Goal: Find specific page/section: Find specific page/section

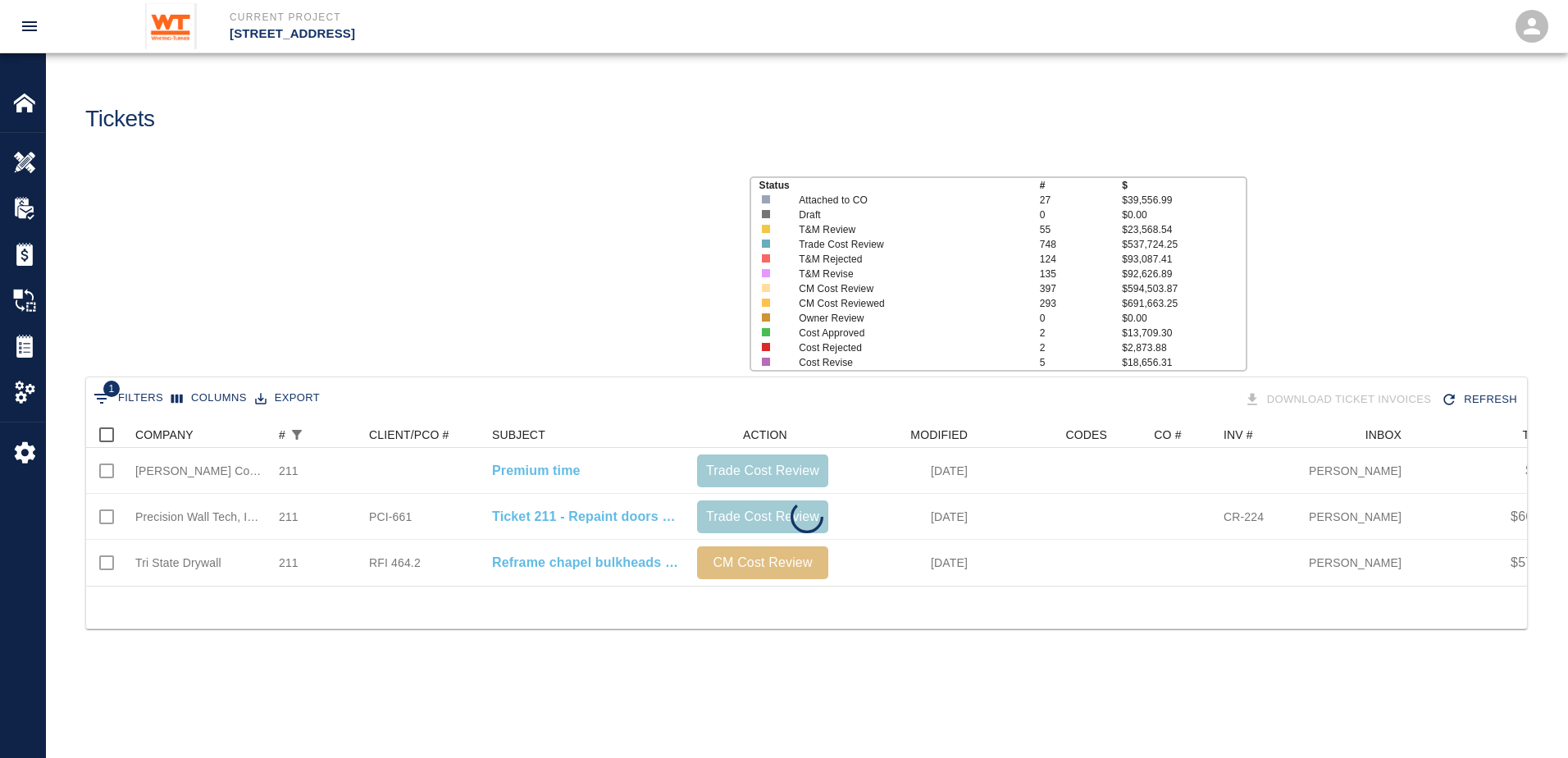
scroll to position [164, 1429]
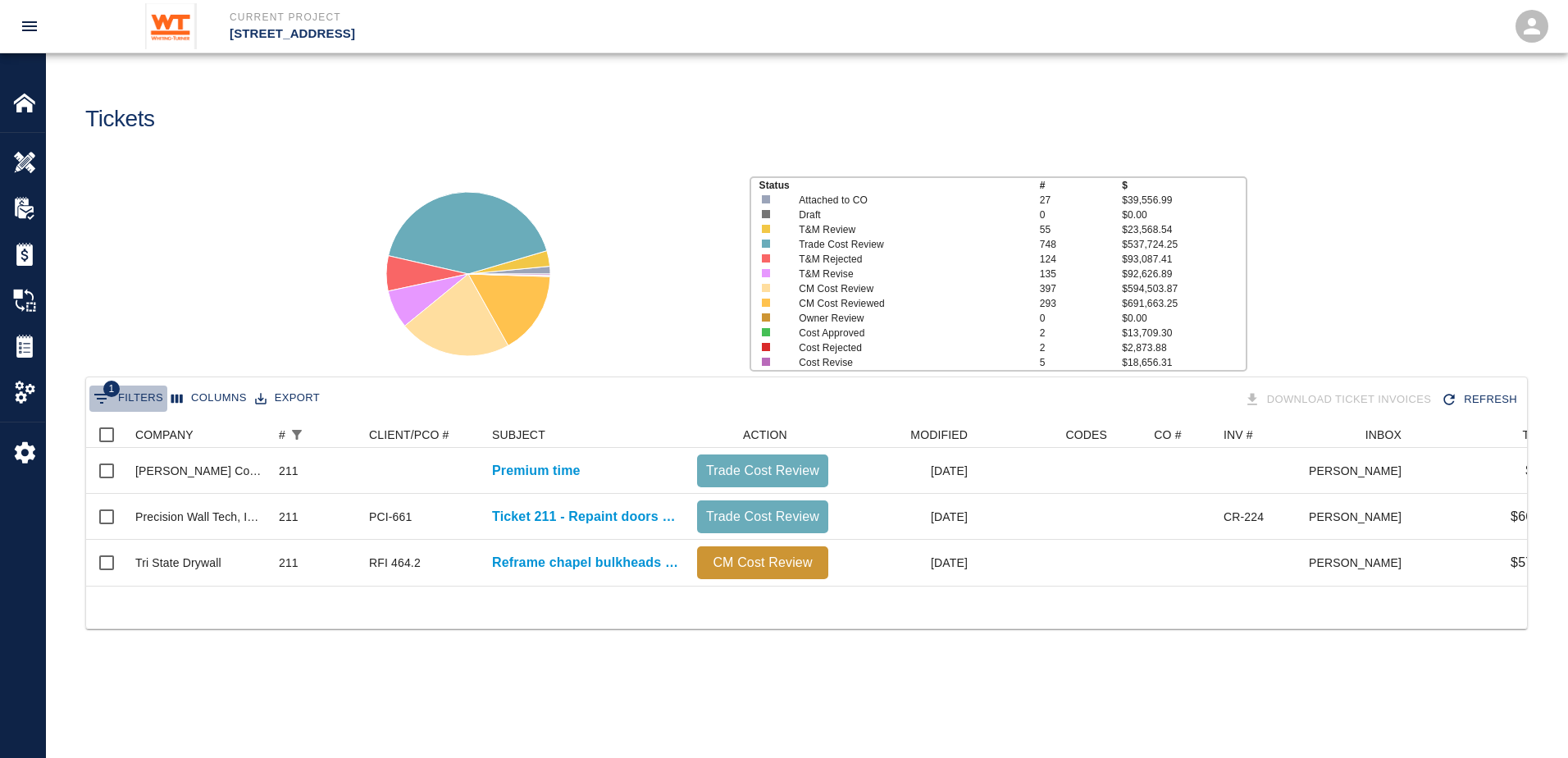
click at [131, 402] on button "1 Filters" at bounding box center [128, 399] width 78 height 26
select select "number"
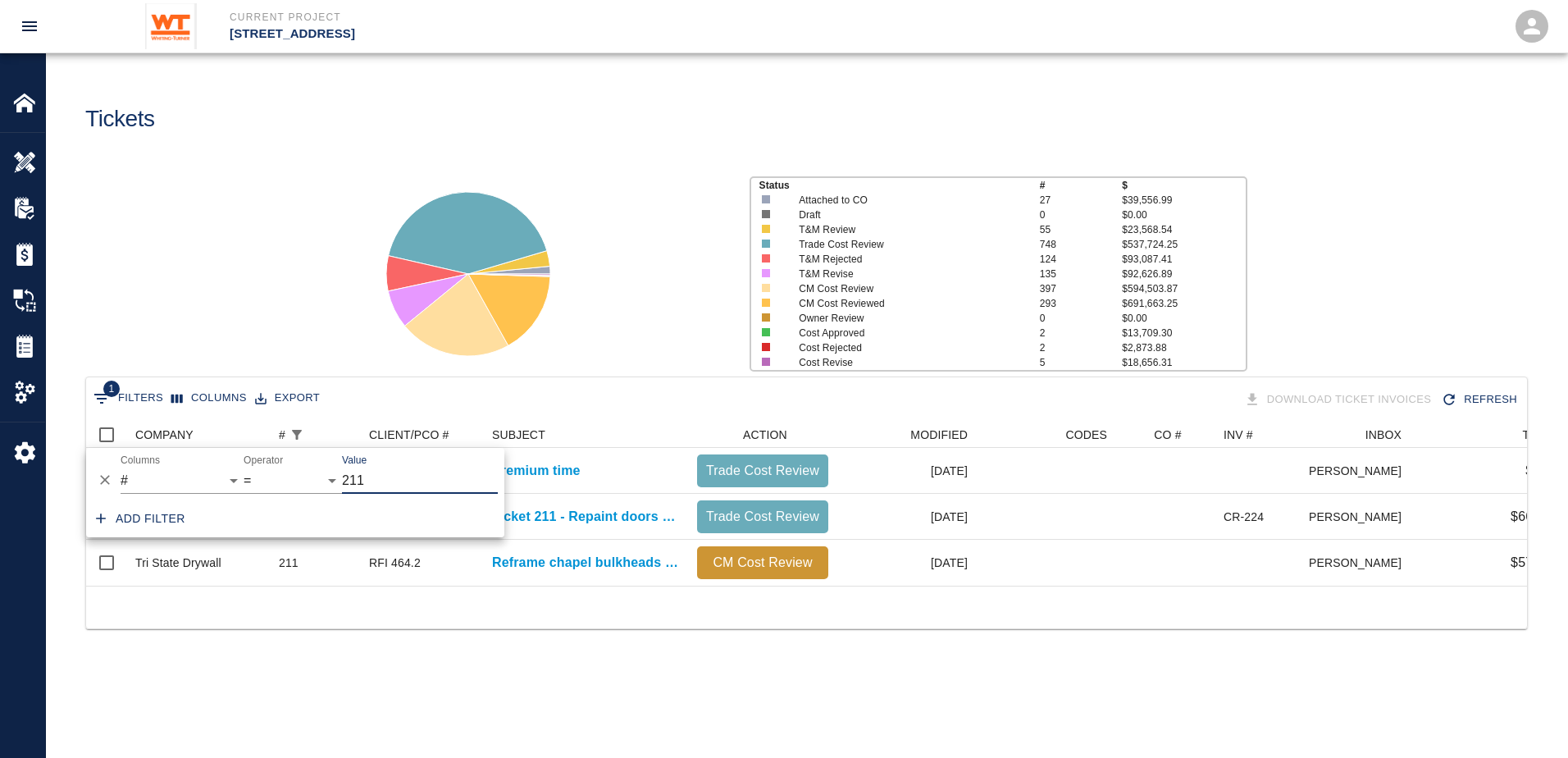
click at [397, 478] on input "211" at bounding box center [420, 481] width 156 height 26
type input "258"
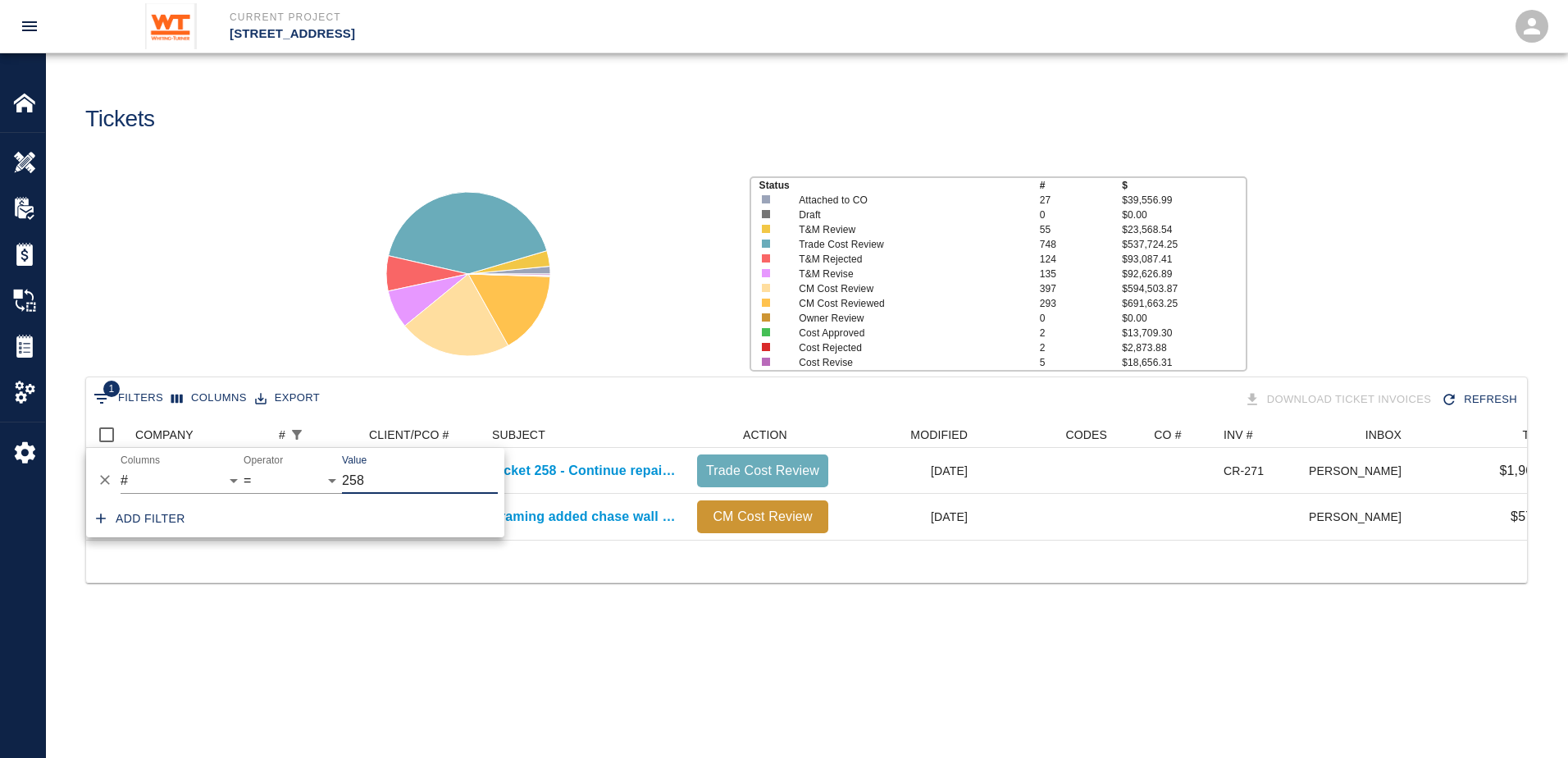
scroll to position [118, 1429]
click at [696, 623] on div "1 Filters Columns Export Download Ticket Invoices Refresh COMPANY # CLIENT/PCO …" at bounding box center [807, 500] width 1522 height 247
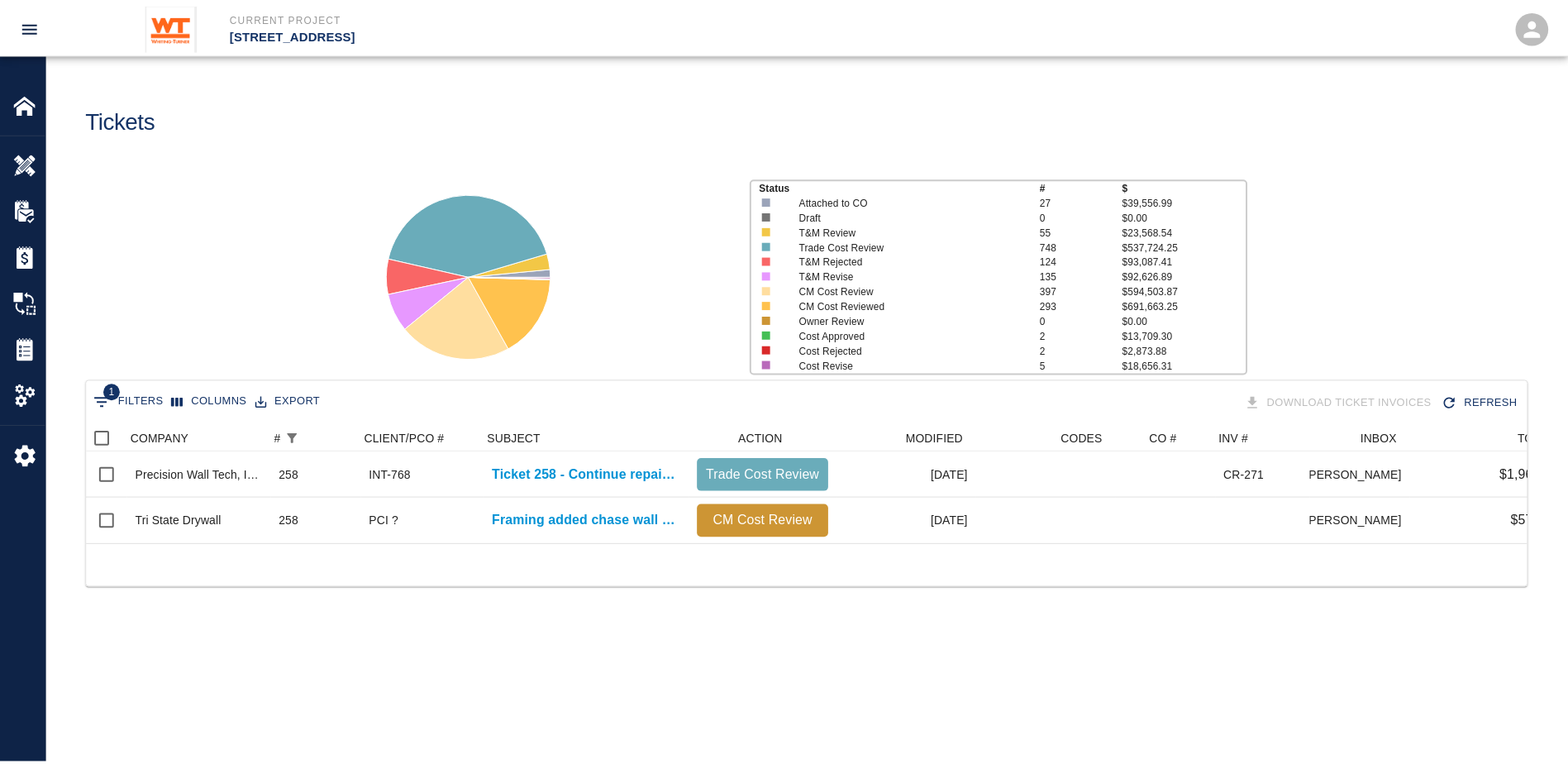
scroll to position [0, 9]
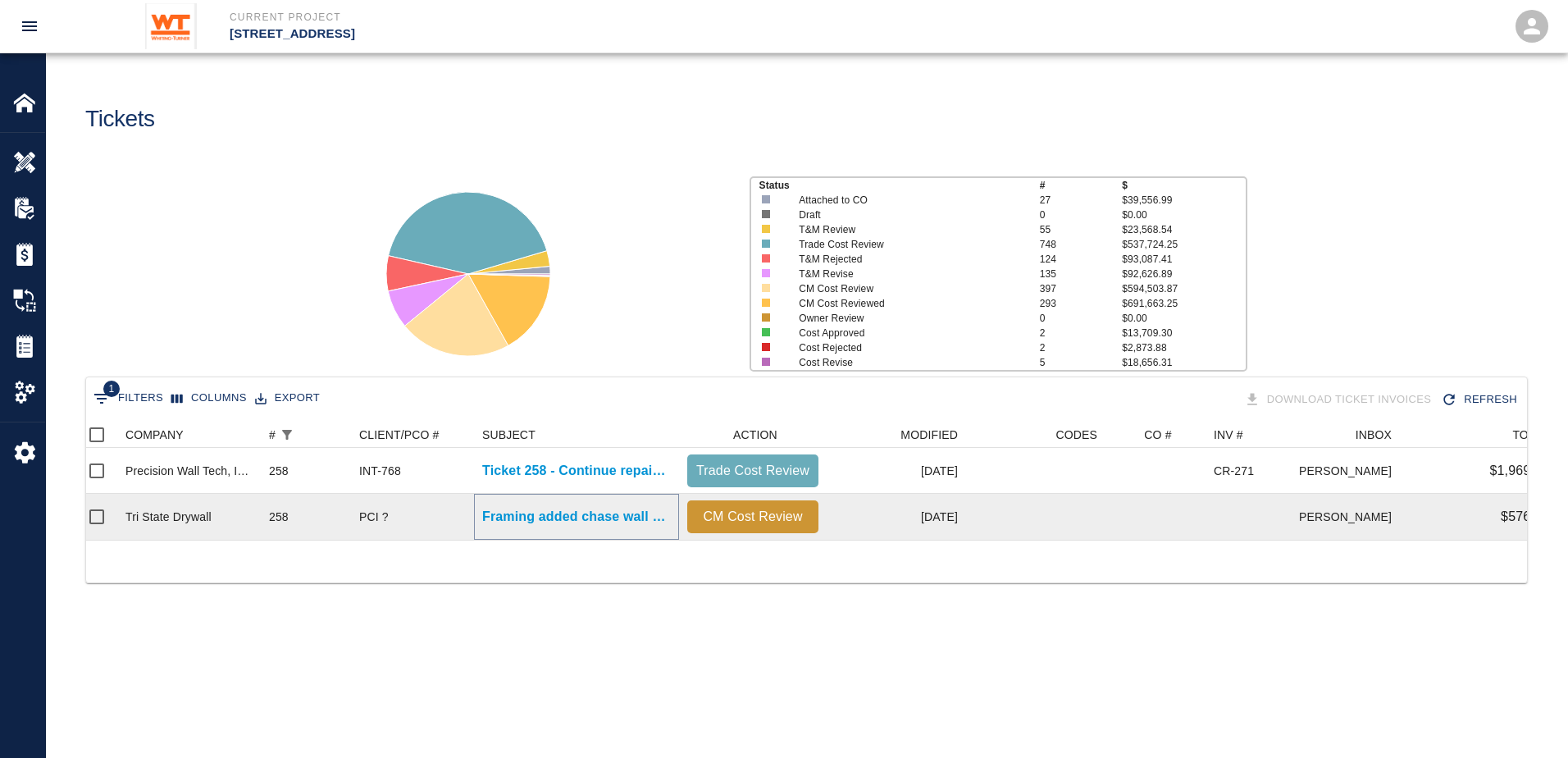
click at [559, 514] on p "Framing added chase wall B-1 lab to cover column in..." at bounding box center [576, 517] width 188 height 20
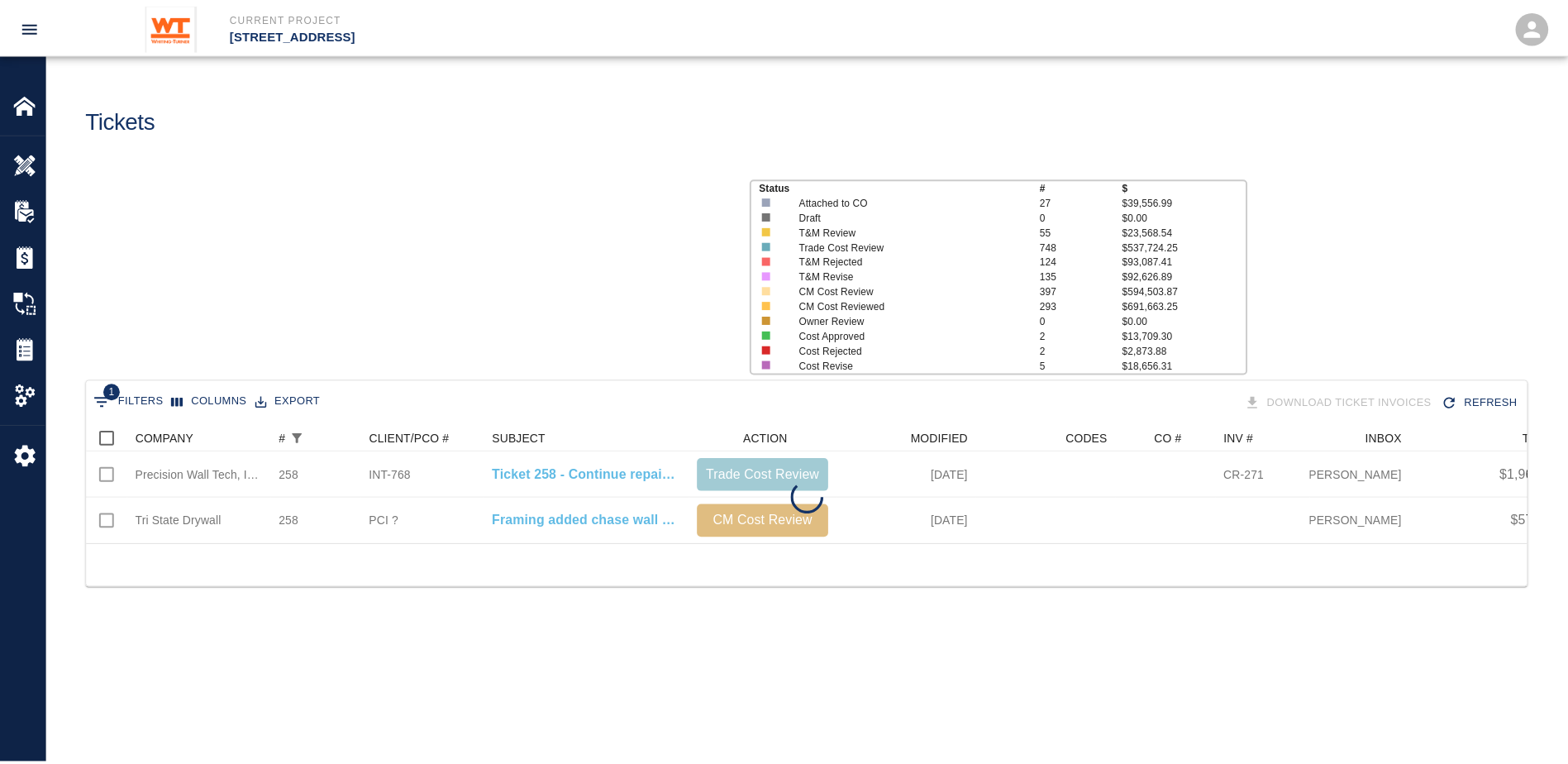
scroll to position [119, 1440]
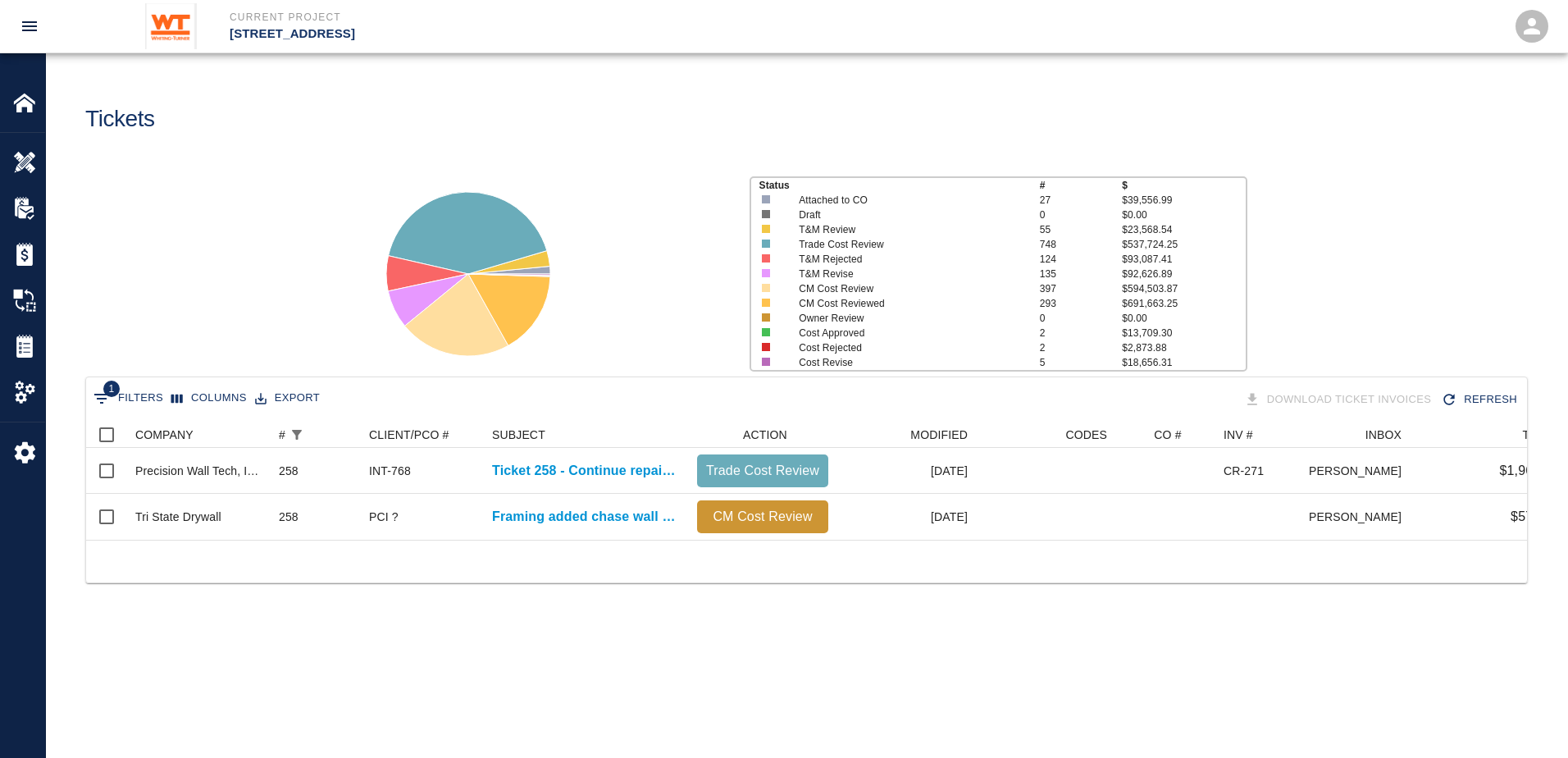
click at [124, 405] on button "1 Filters" at bounding box center [128, 399] width 78 height 26
select select "number"
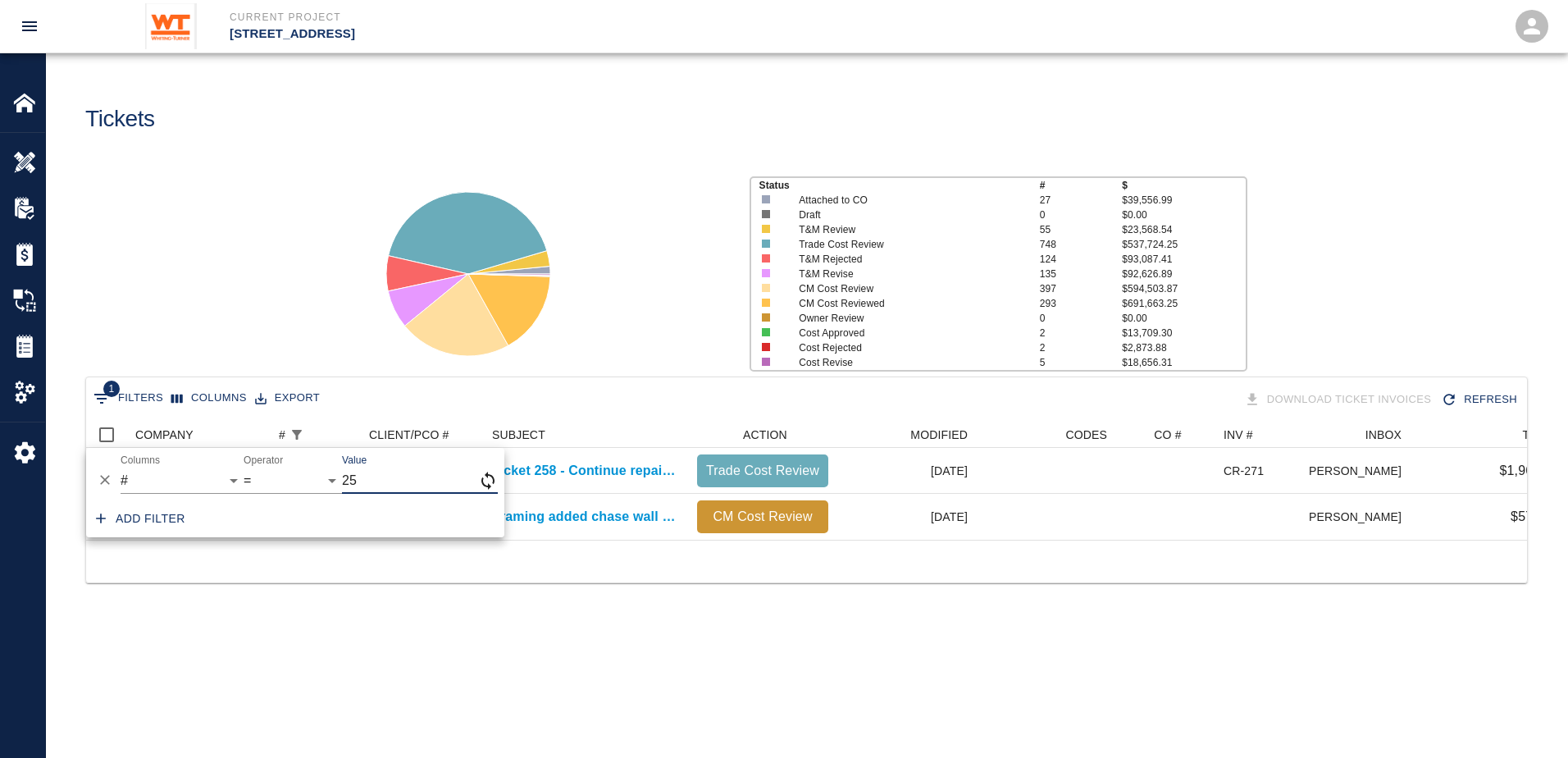
type input "2"
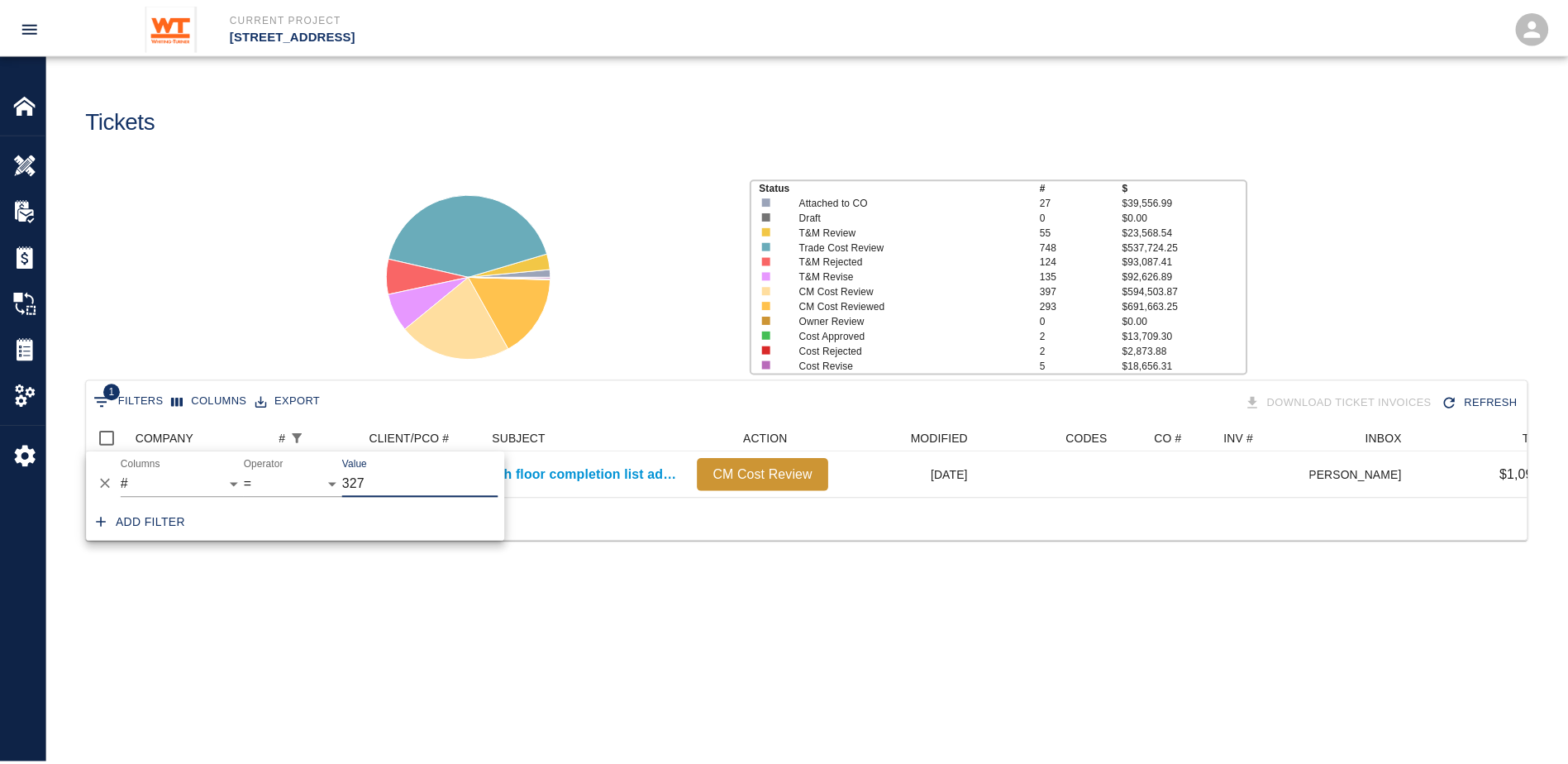
scroll to position [13, 13]
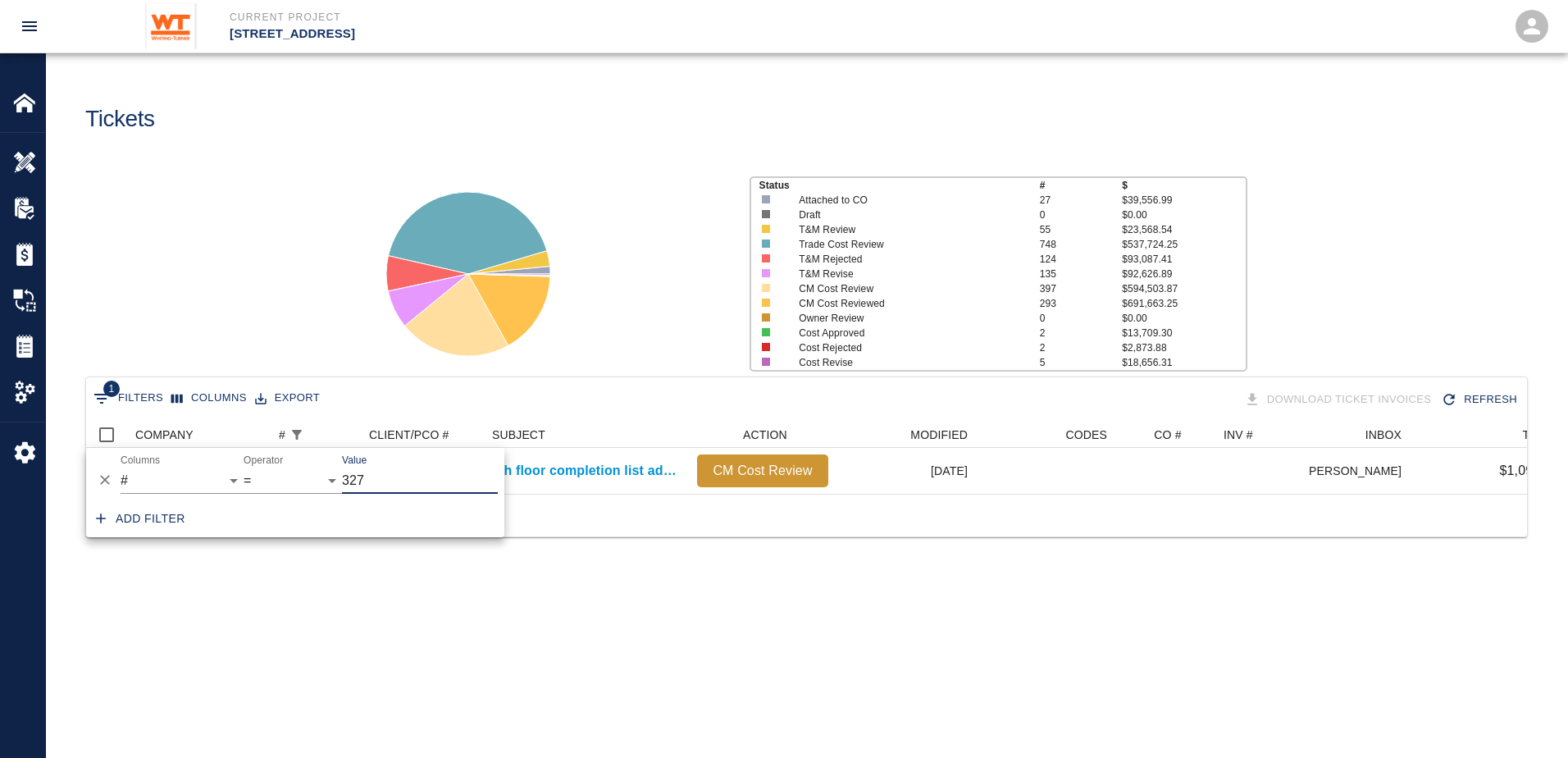
type input "327"
click at [625, 563] on div "1 Filters Columns Export Download Ticket Invoices Refresh COMPANY # CLIENT/PCO …" at bounding box center [807, 477] width 1522 height 202
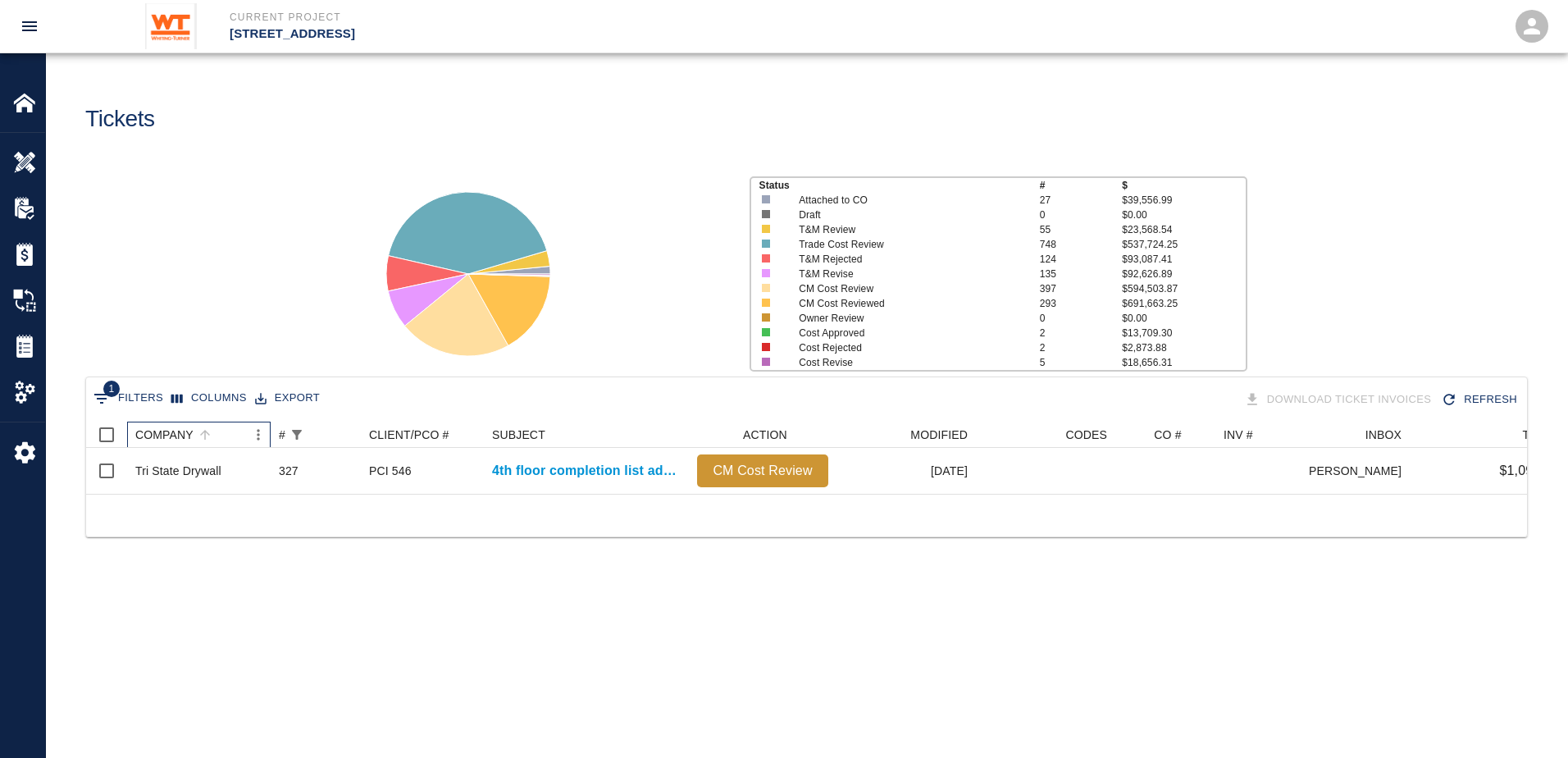
click at [173, 428] on div "COMPANY" at bounding box center [165, 435] width 58 height 26
click at [144, 391] on button "1 Filters" at bounding box center [128, 399] width 78 height 26
select select "number"
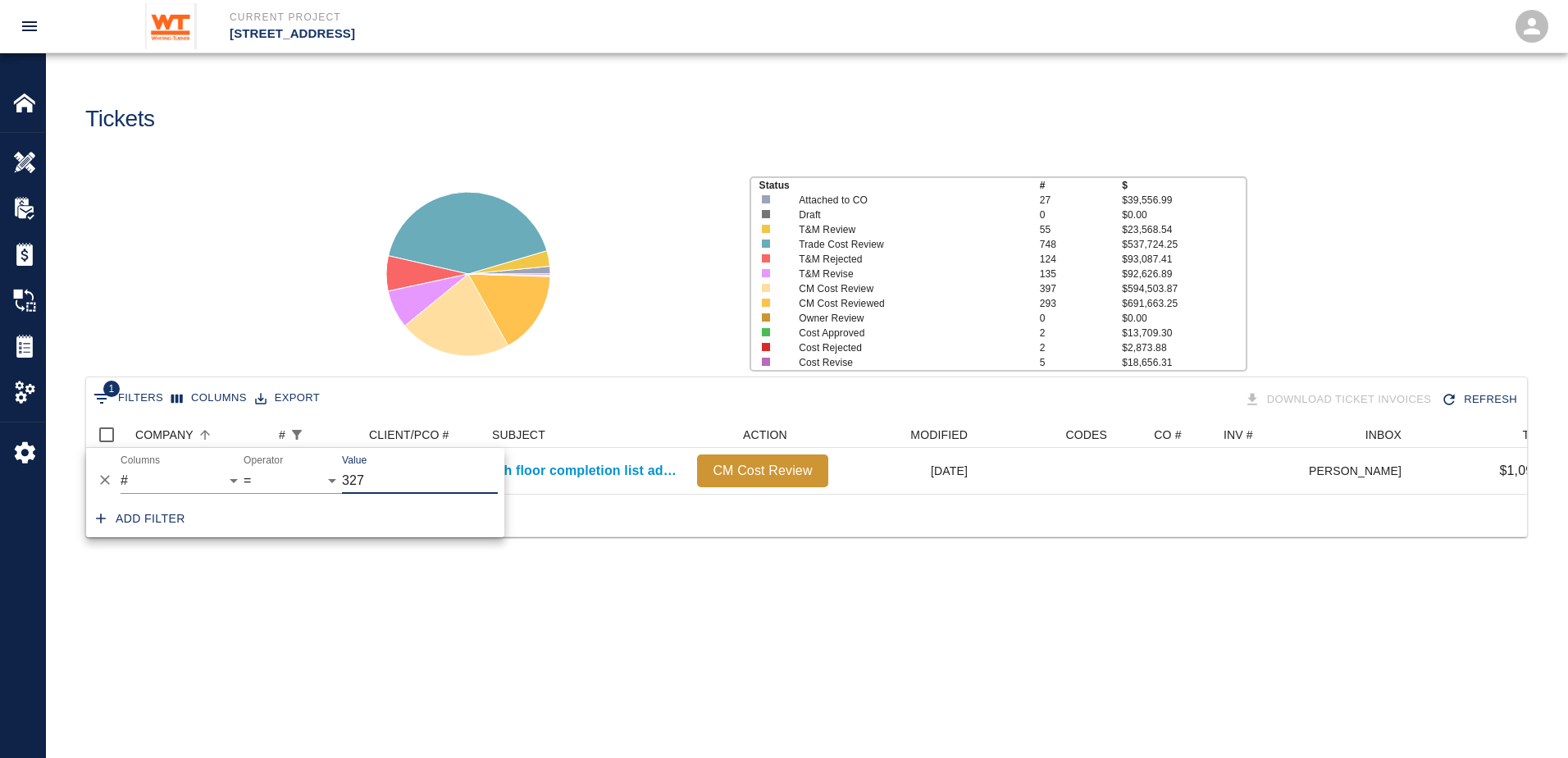
click at [379, 476] on input "327" at bounding box center [420, 481] width 156 height 26
type input "343"
click at [618, 578] on div "1 Filters Columns Export Download Ticket Invoices Refresh COMPANY # CLIENT/PCO …" at bounding box center [807, 477] width 1522 height 202
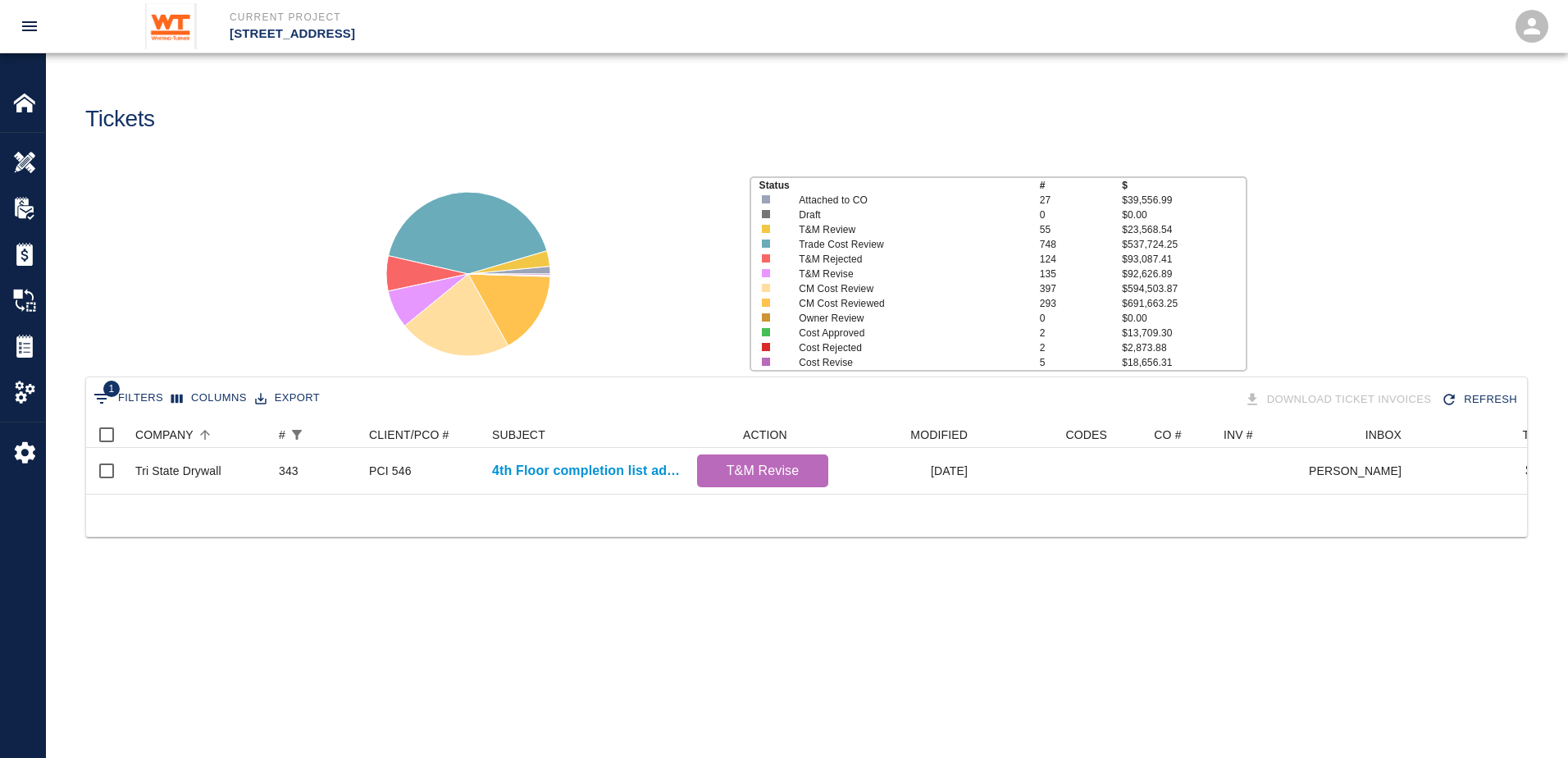
click at [135, 392] on button "1 Filters" at bounding box center [128, 399] width 78 height 26
select select "number"
click at [363, 479] on input "343" at bounding box center [420, 481] width 156 height 26
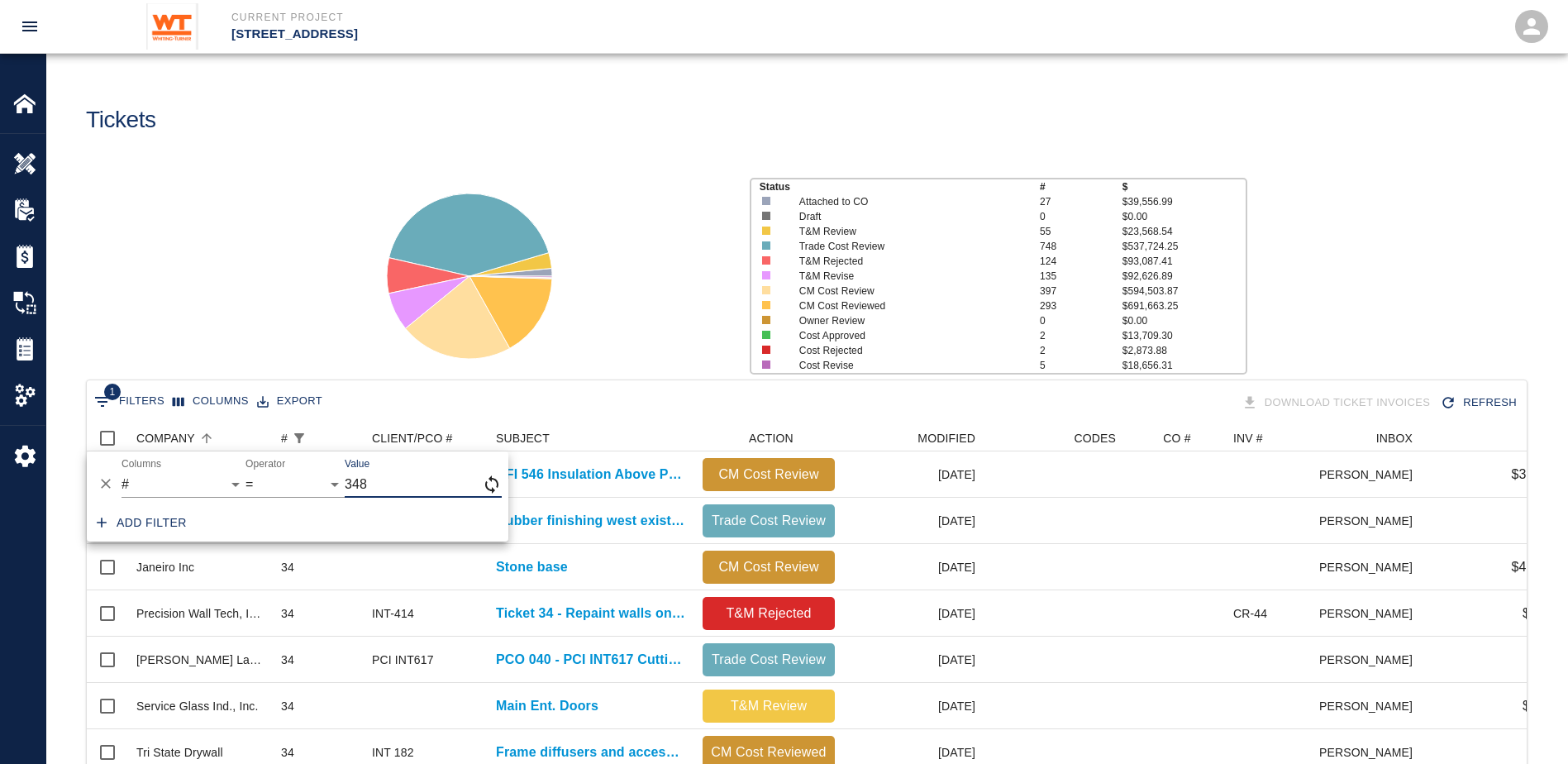
type input "348"
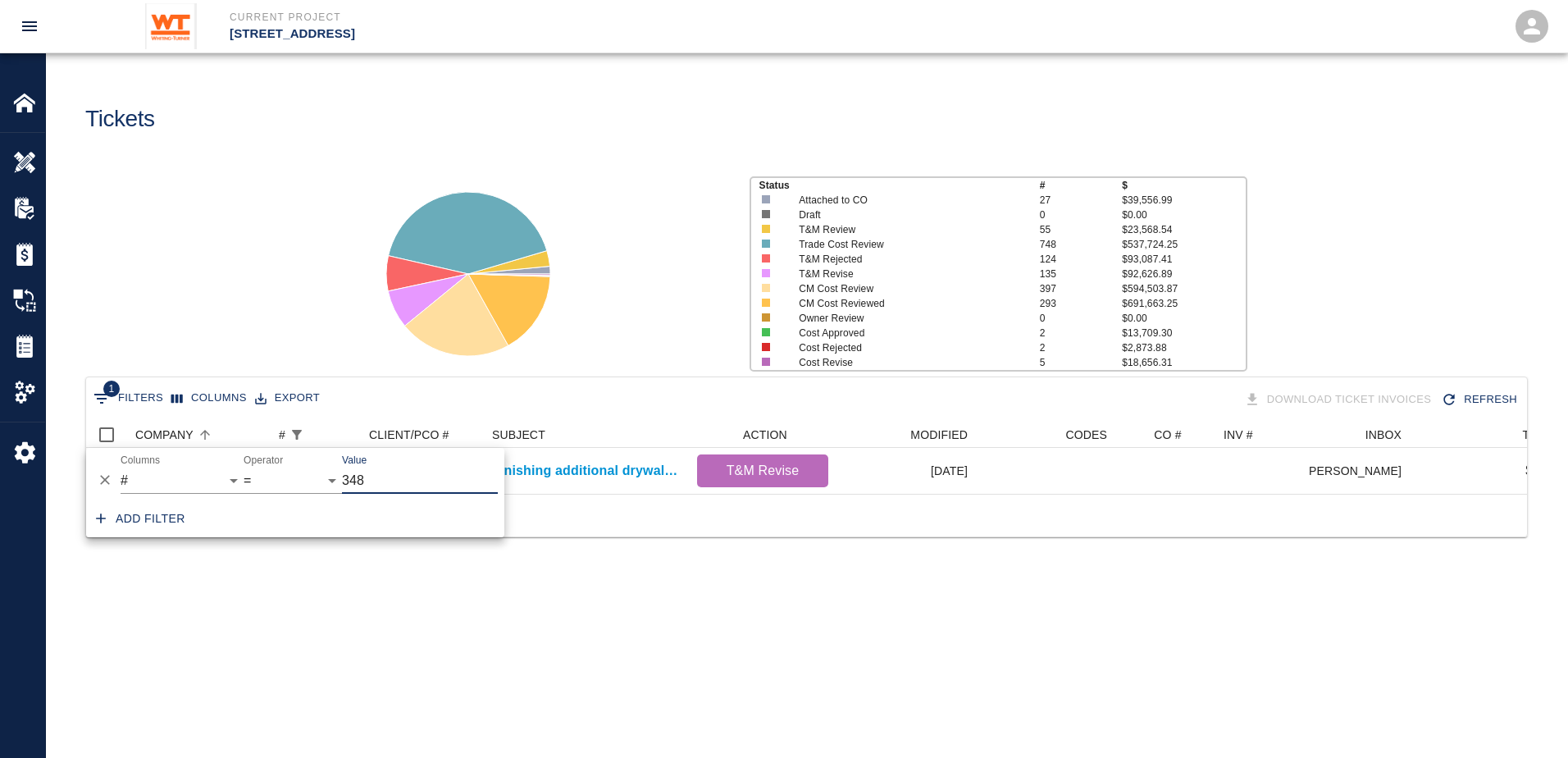
click at [734, 620] on main "Tickets Status # $ Attached to CO 27 $39,556.99 Draft 0 $0.00 T&M Review 55 $23…" at bounding box center [807, 379] width 1522 height 758
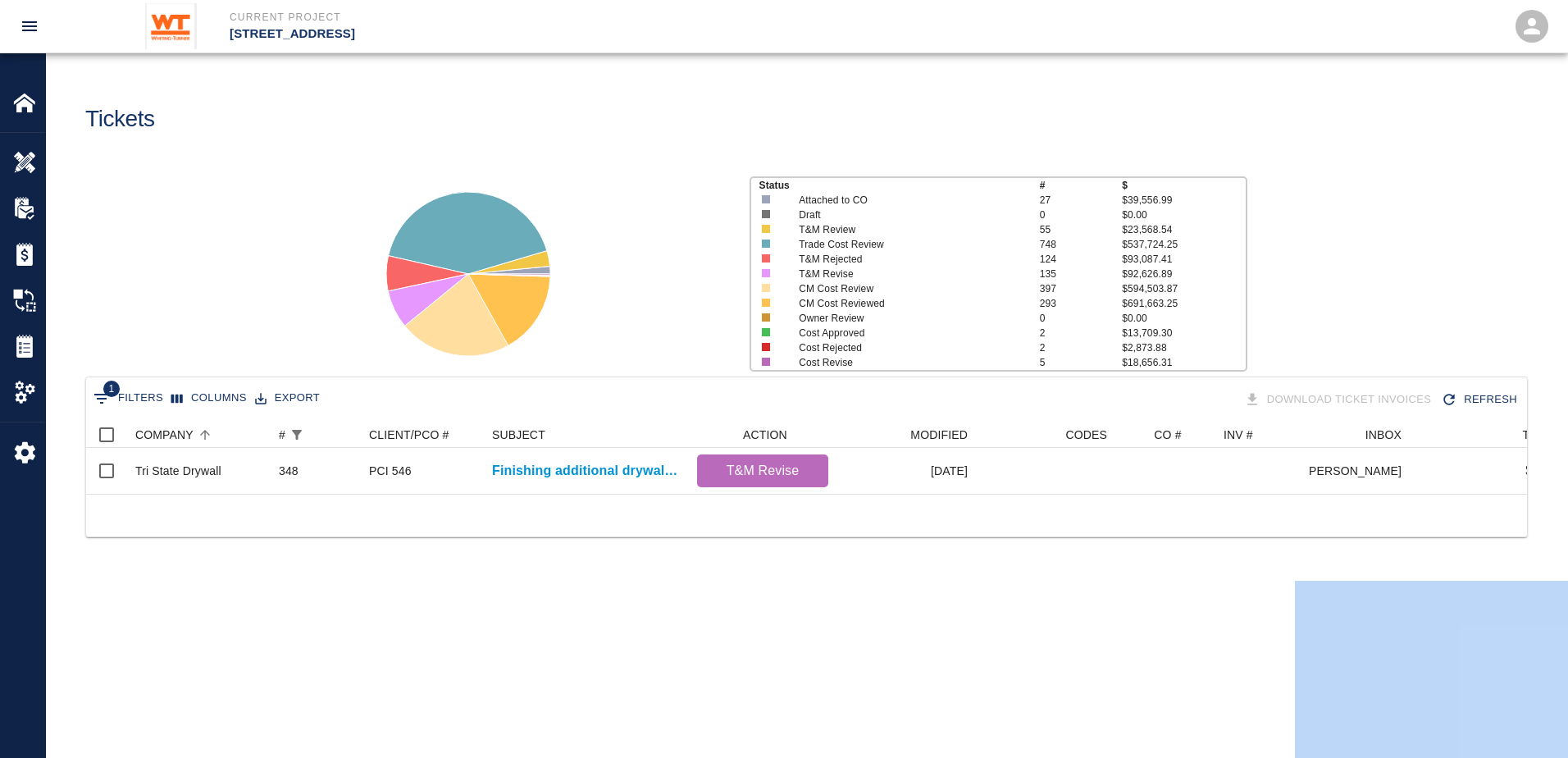
click at [734, 620] on main "Tickets Status # $ Attached to CO 27 $39,556.99 Draft 0 $0.00 T&M Review 55 $23…" at bounding box center [807, 379] width 1522 height 758
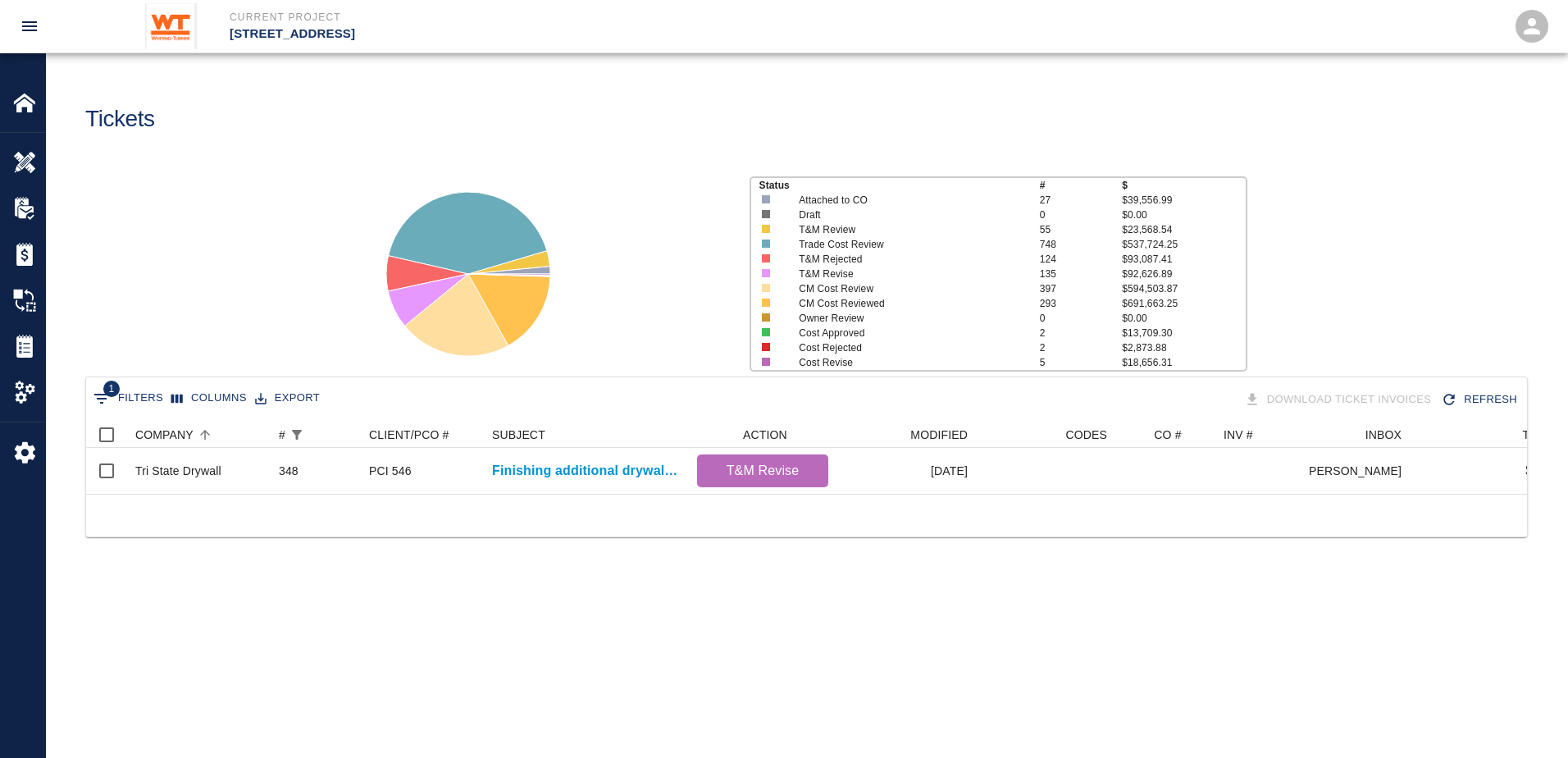
click at [278, 570] on div "1 Filters Columns Export Download Ticket Invoices Refresh COMPANY # CLIENT/PCO …" at bounding box center [807, 477] width 1522 height 202
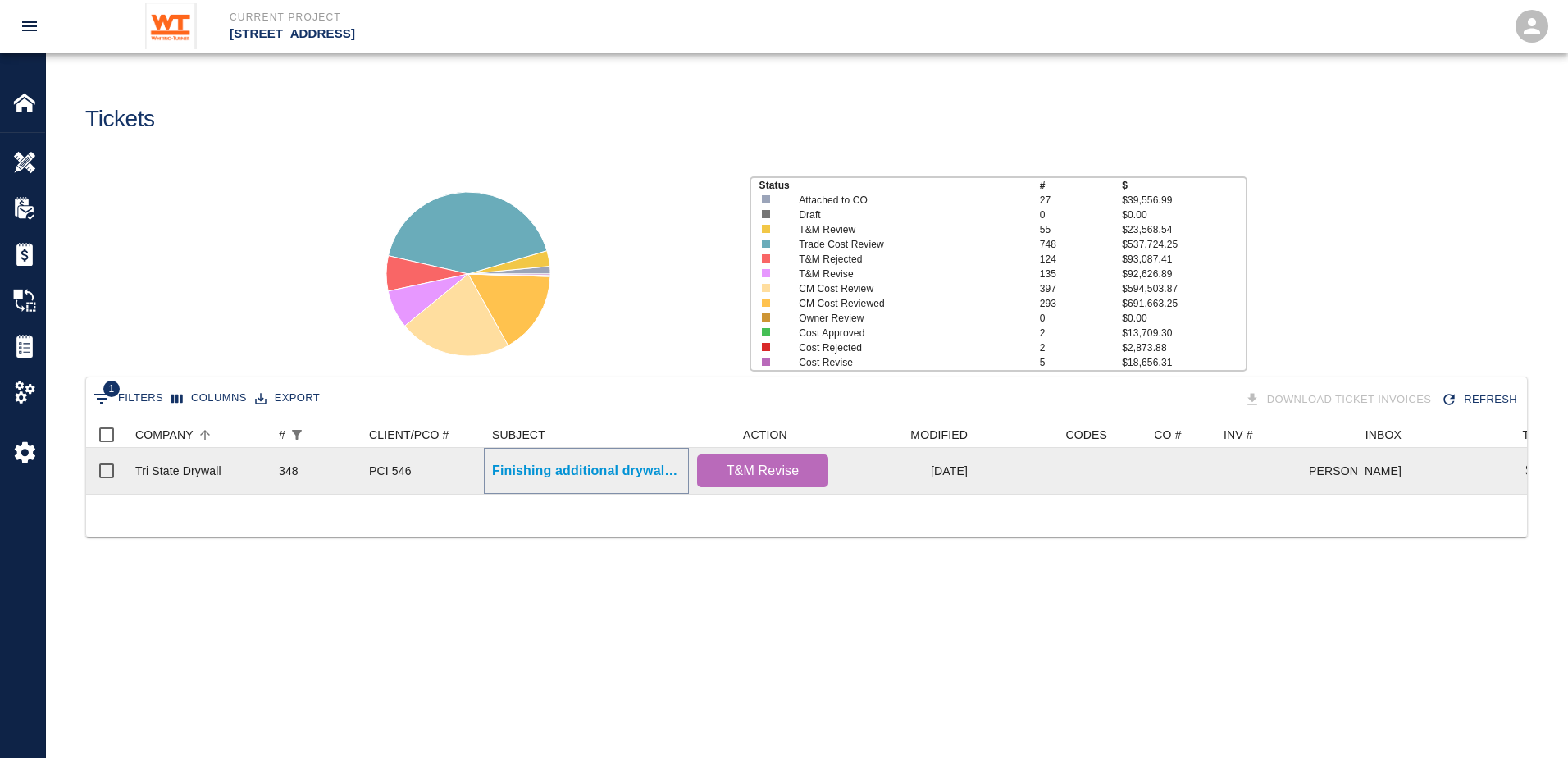
click at [619, 475] on p "Finishing additional drywall patches on 4th floor due to damage..." at bounding box center [586, 471] width 188 height 20
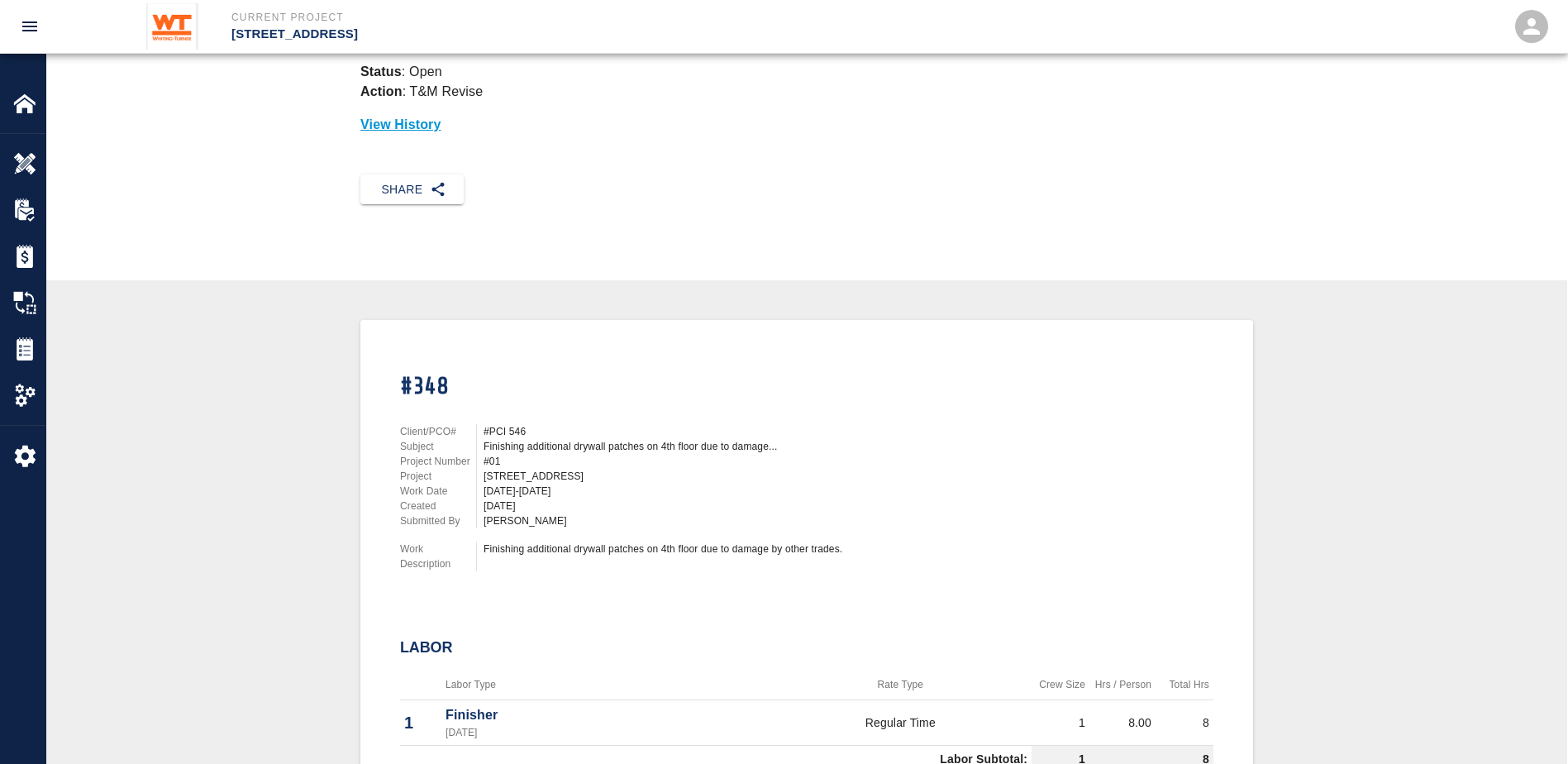
scroll to position [165, 0]
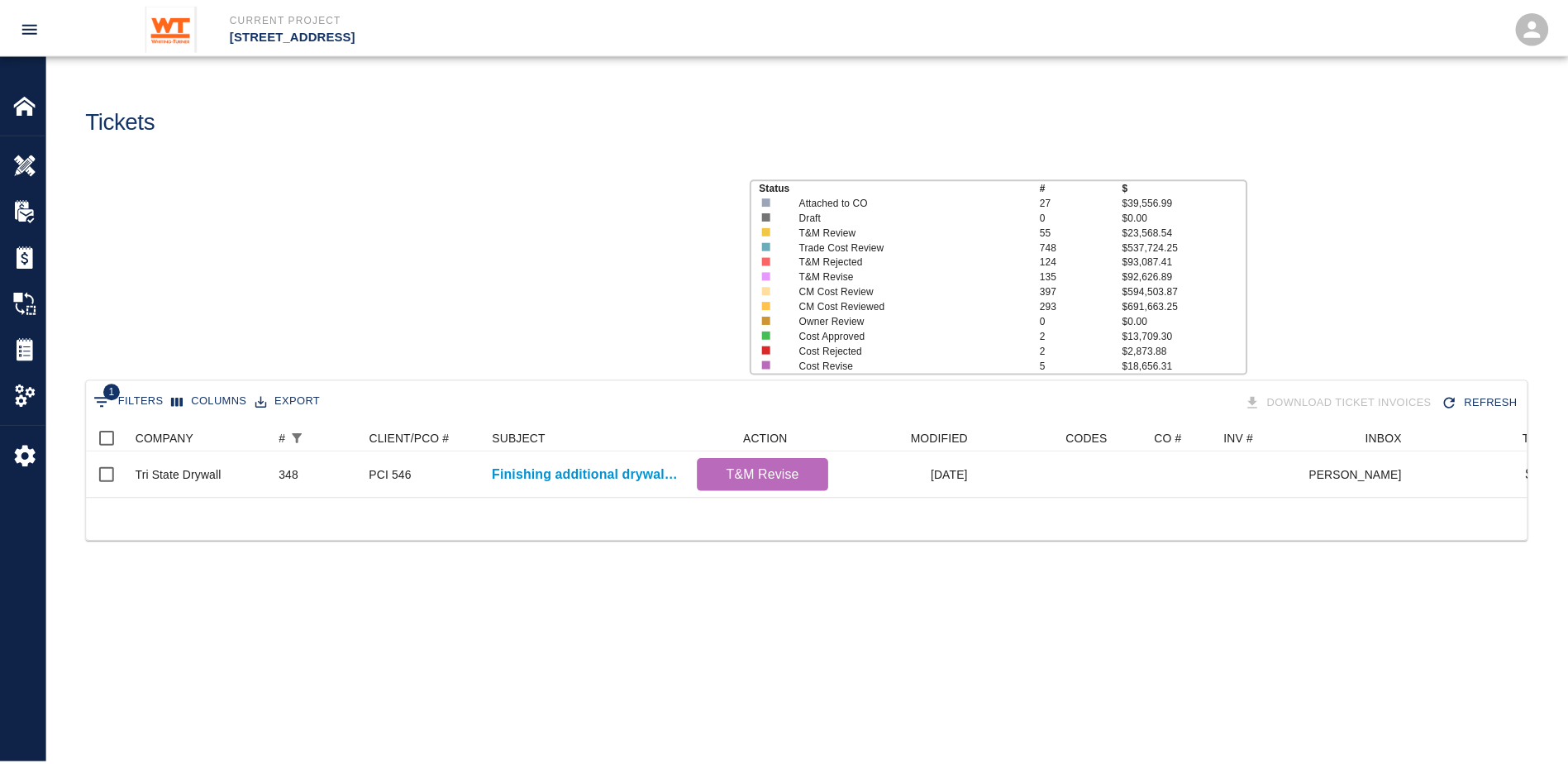
scroll to position [73, 1440]
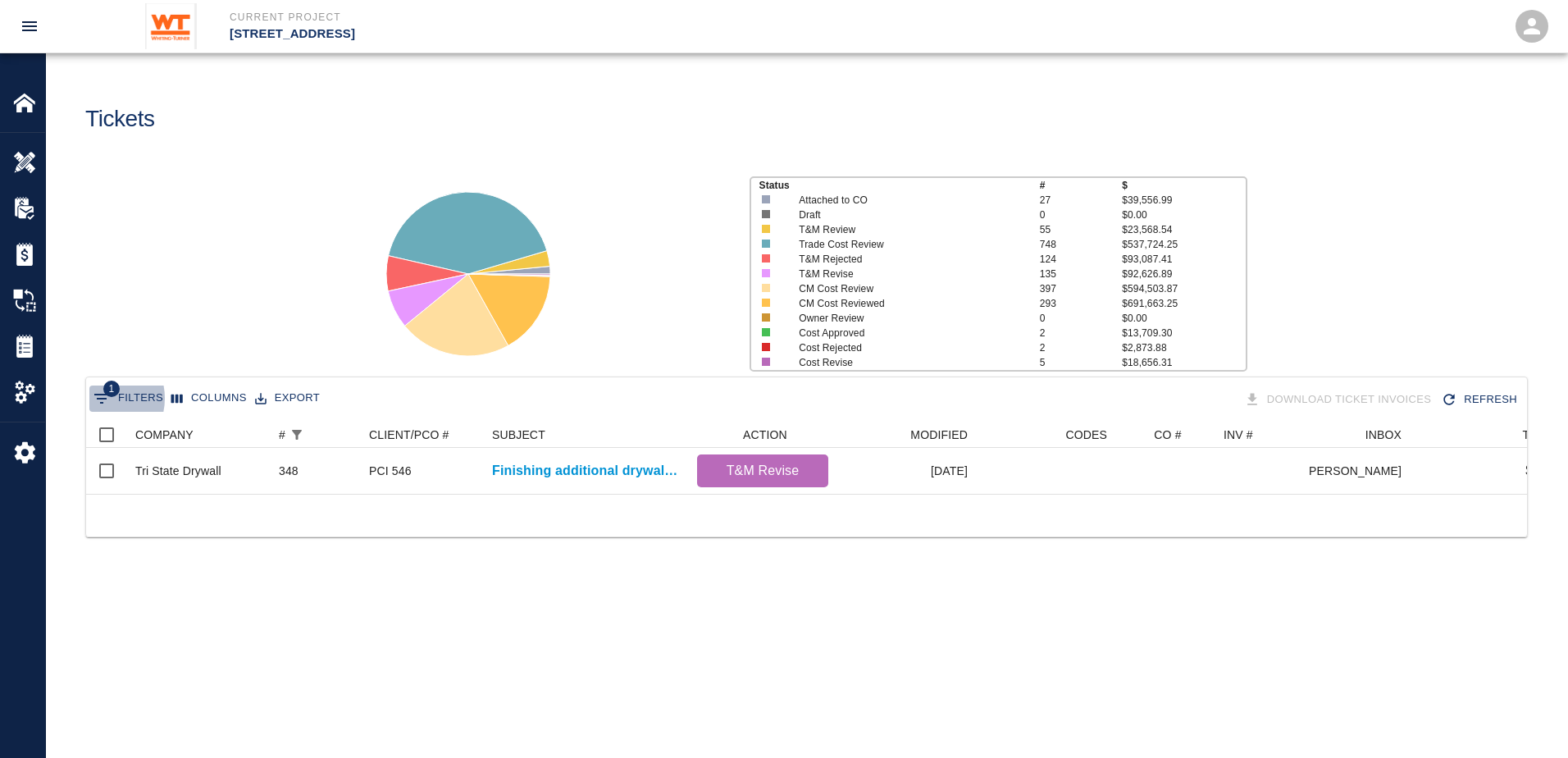
click at [97, 399] on icon "Show filters" at bounding box center [102, 398] width 15 height 9
select select "number"
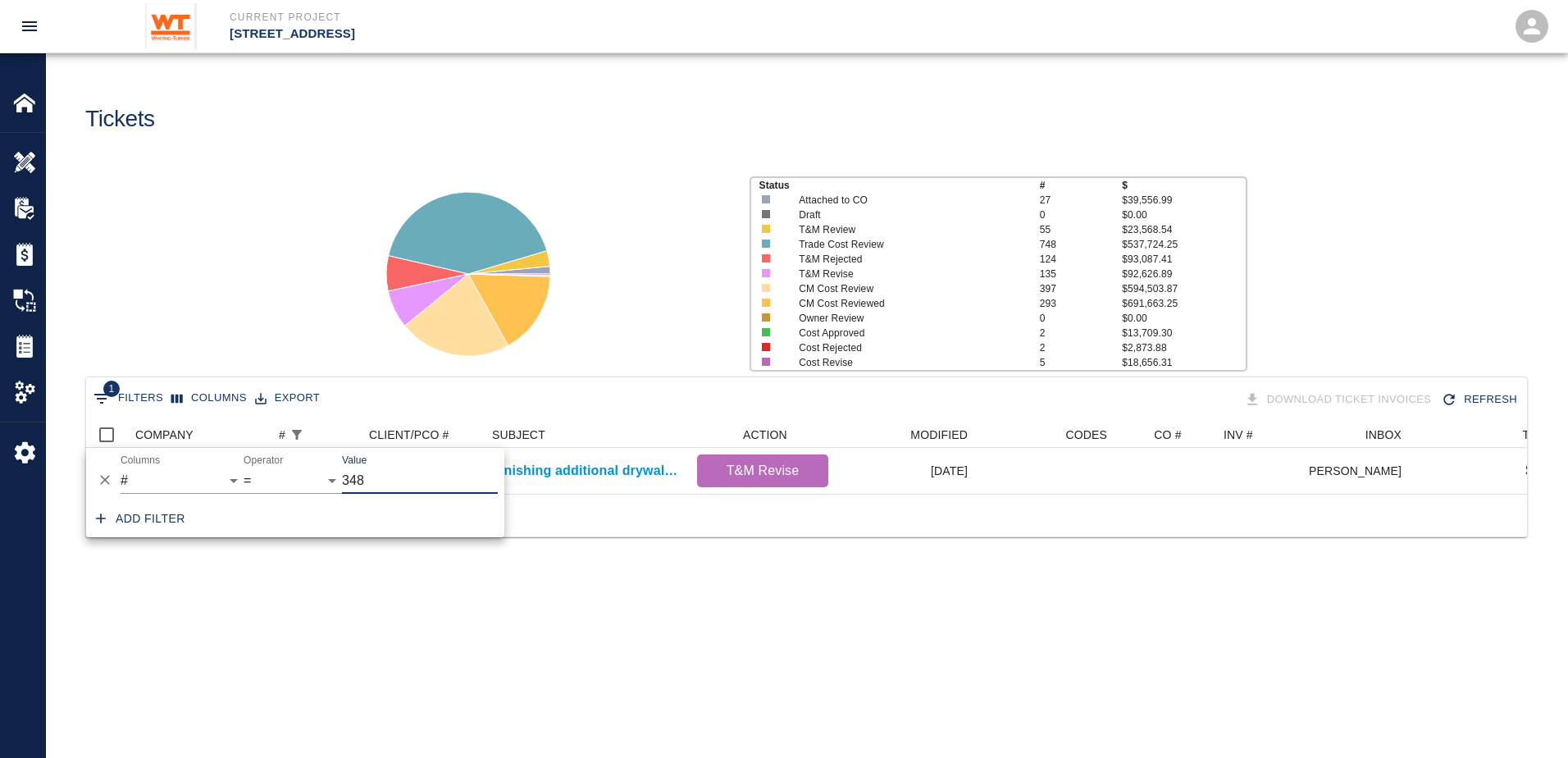
click at [411, 487] on input "348" at bounding box center [420, 481] width 156 height 26
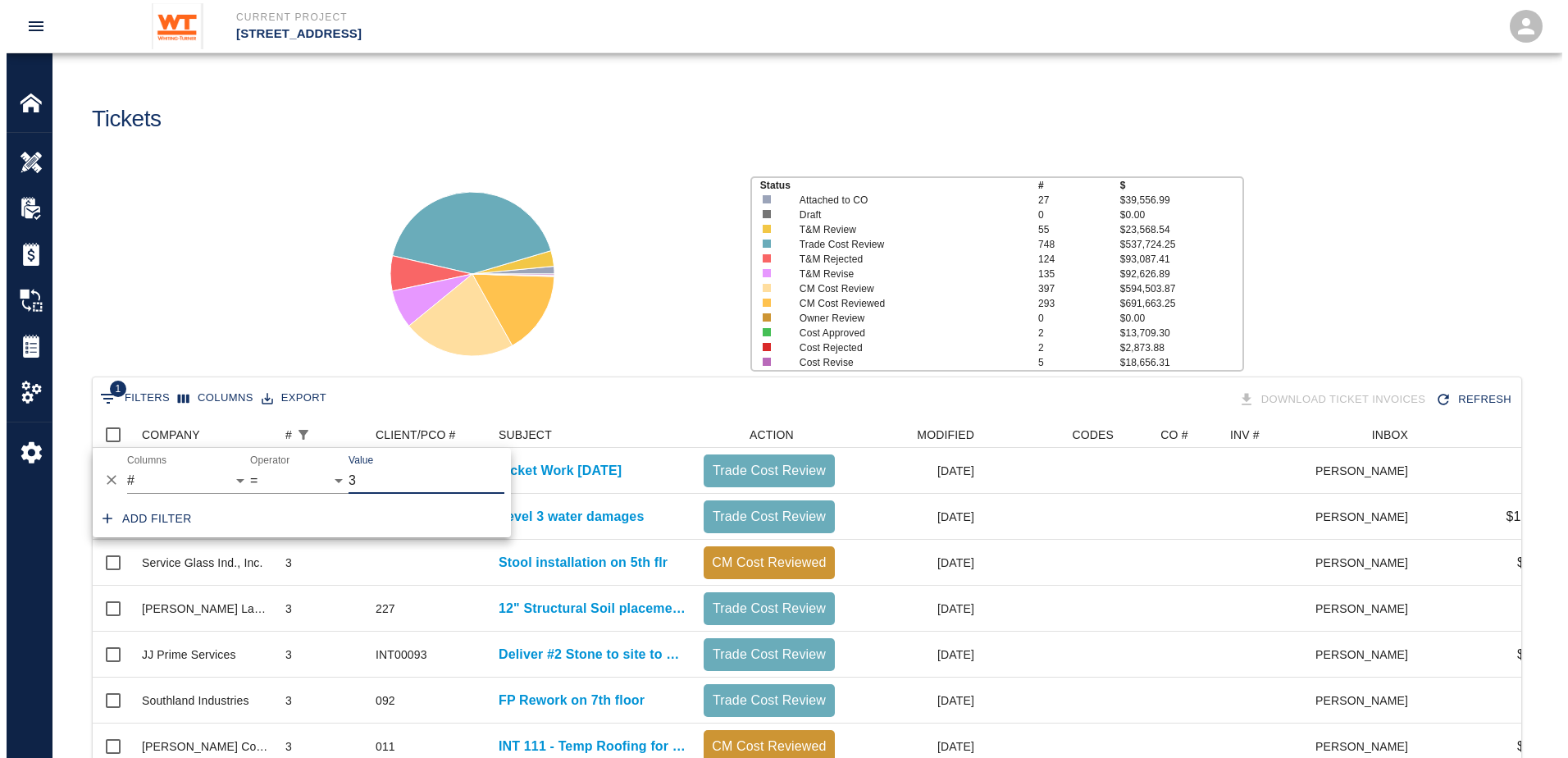
scroll to position [623, 1416]
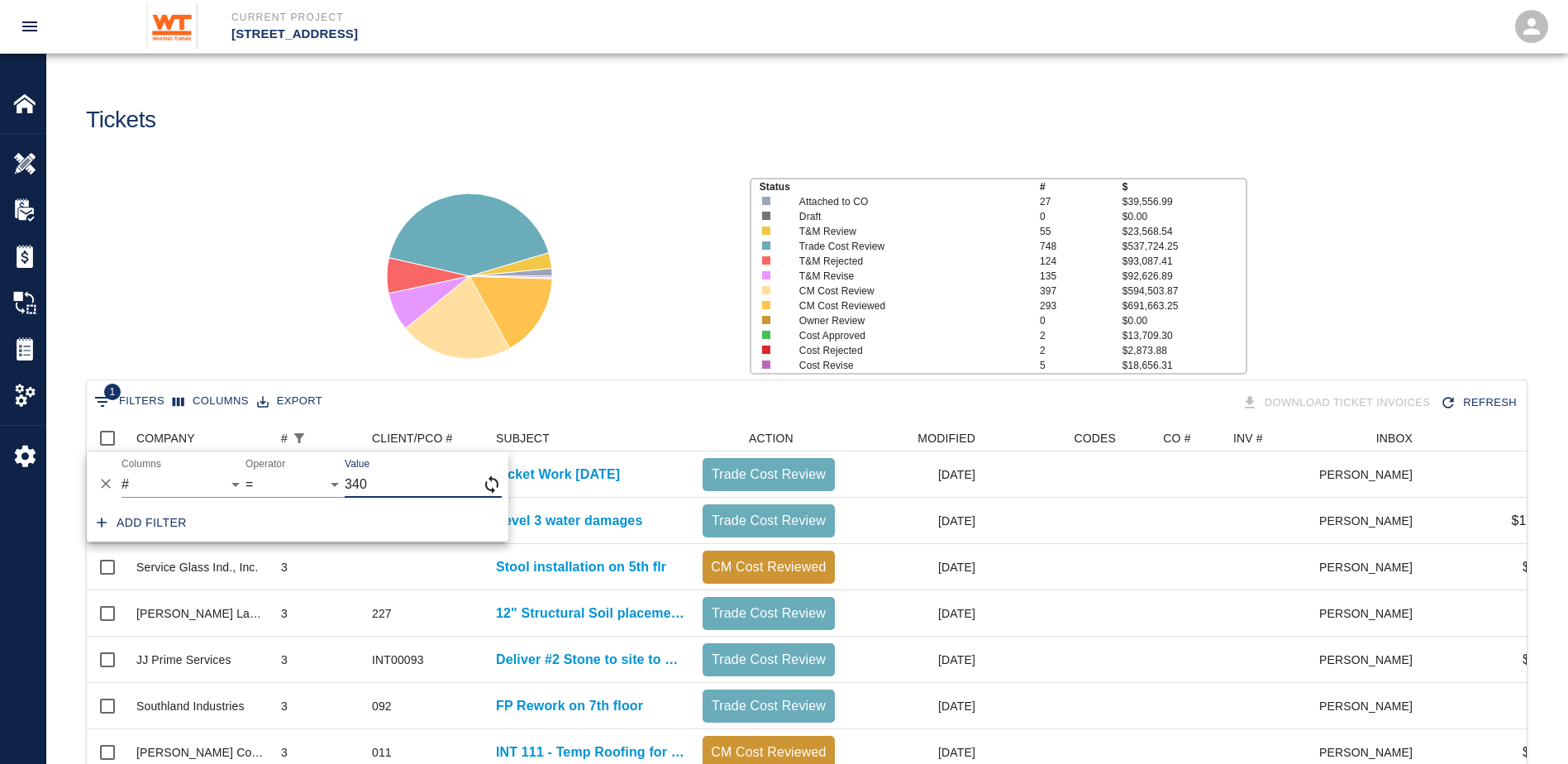
type input "340"
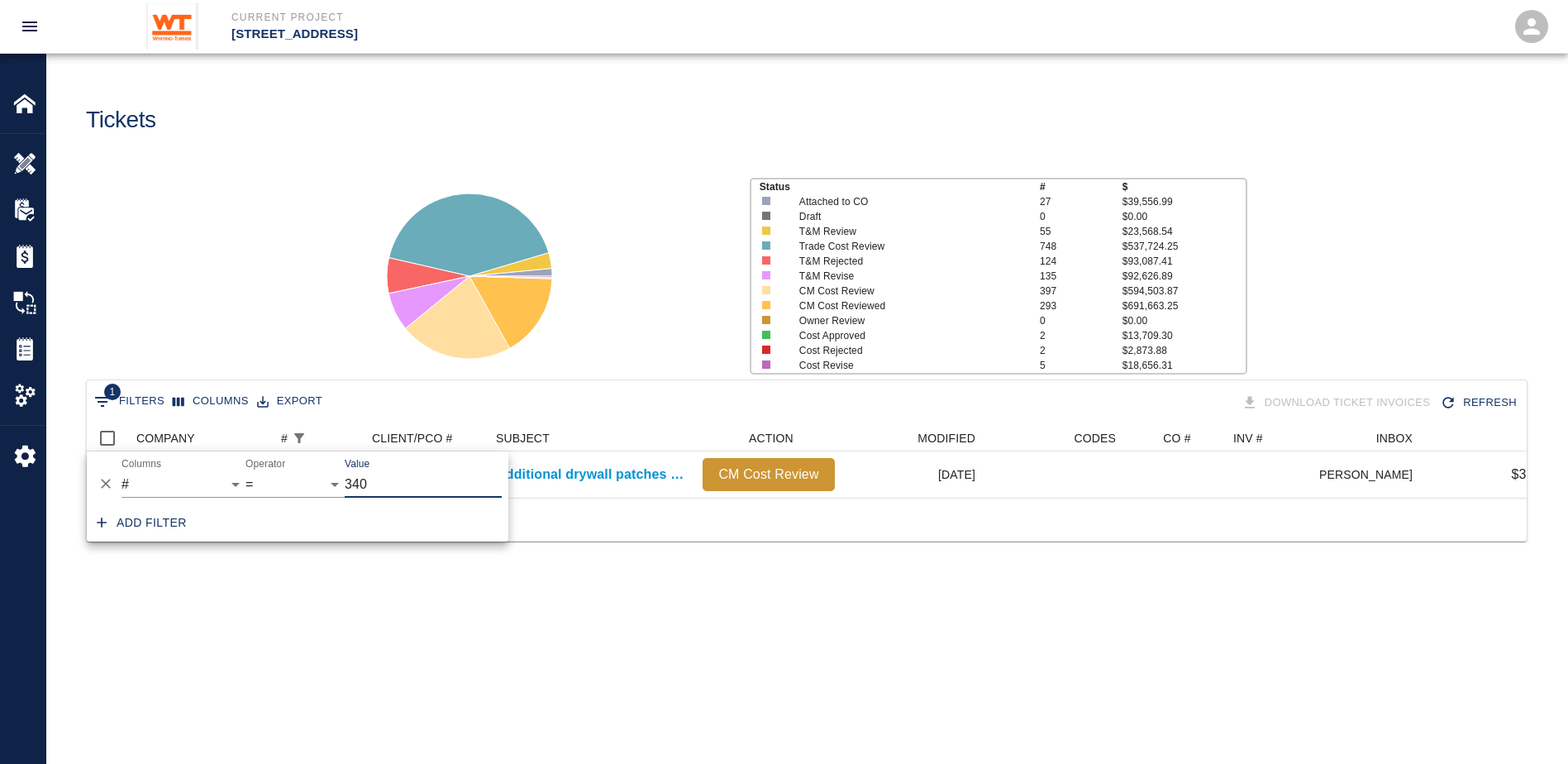
scroll to position [13, 13]
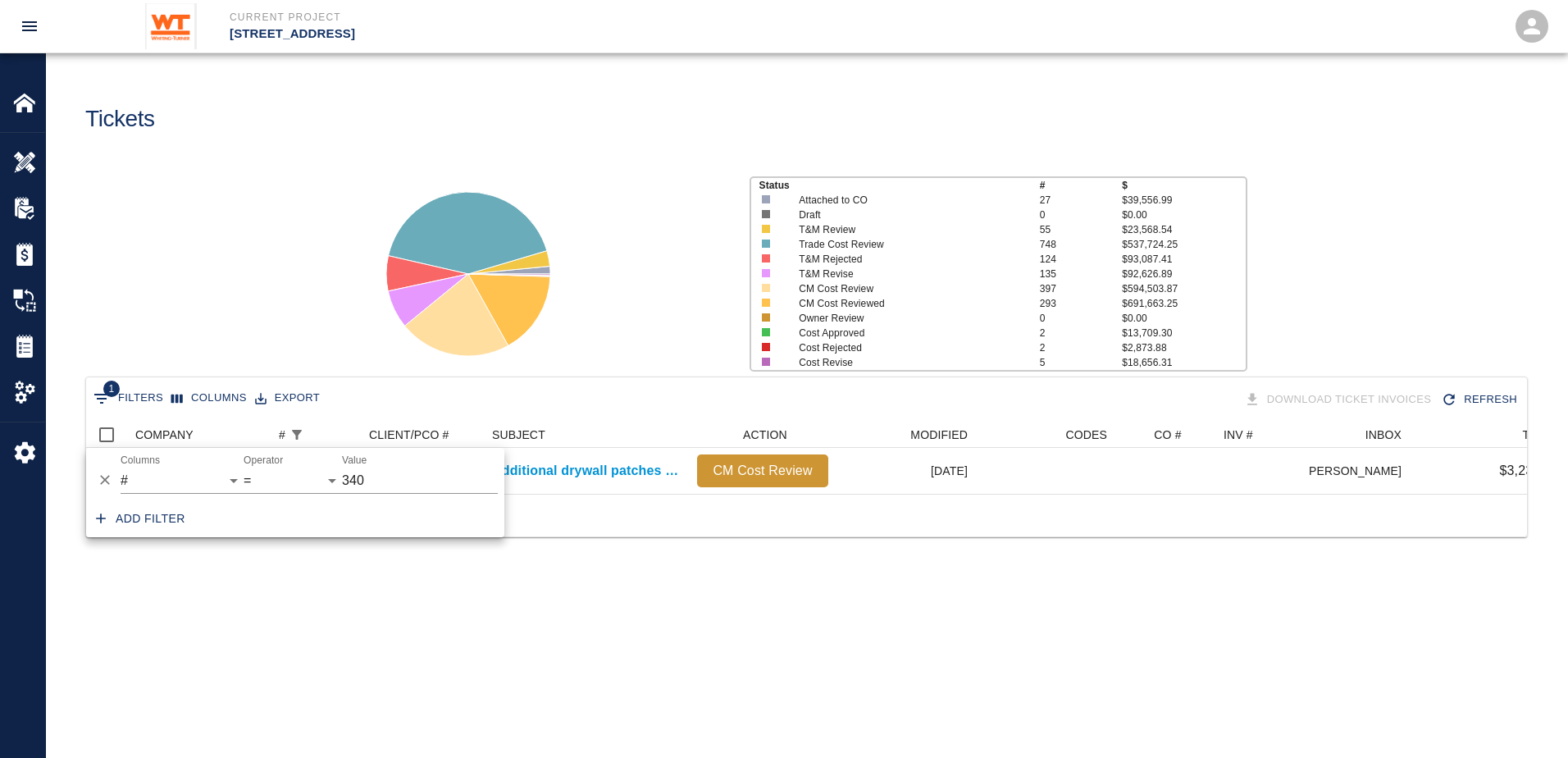
click at [785, 555] on div "1 Filters Columns Export Download Ticket Invoices Refresh COMPANY # CLIENT/PCO …" at bounding box center [807, 477] width 1522 height 202
click at [128, 392] on button "1 Filters" at bounding box center [128, 399] width 78 height 26
select select "number"
click at [388, 476] on input "340" at bounding box center [420, 481] width 156 height 26
type input "368"
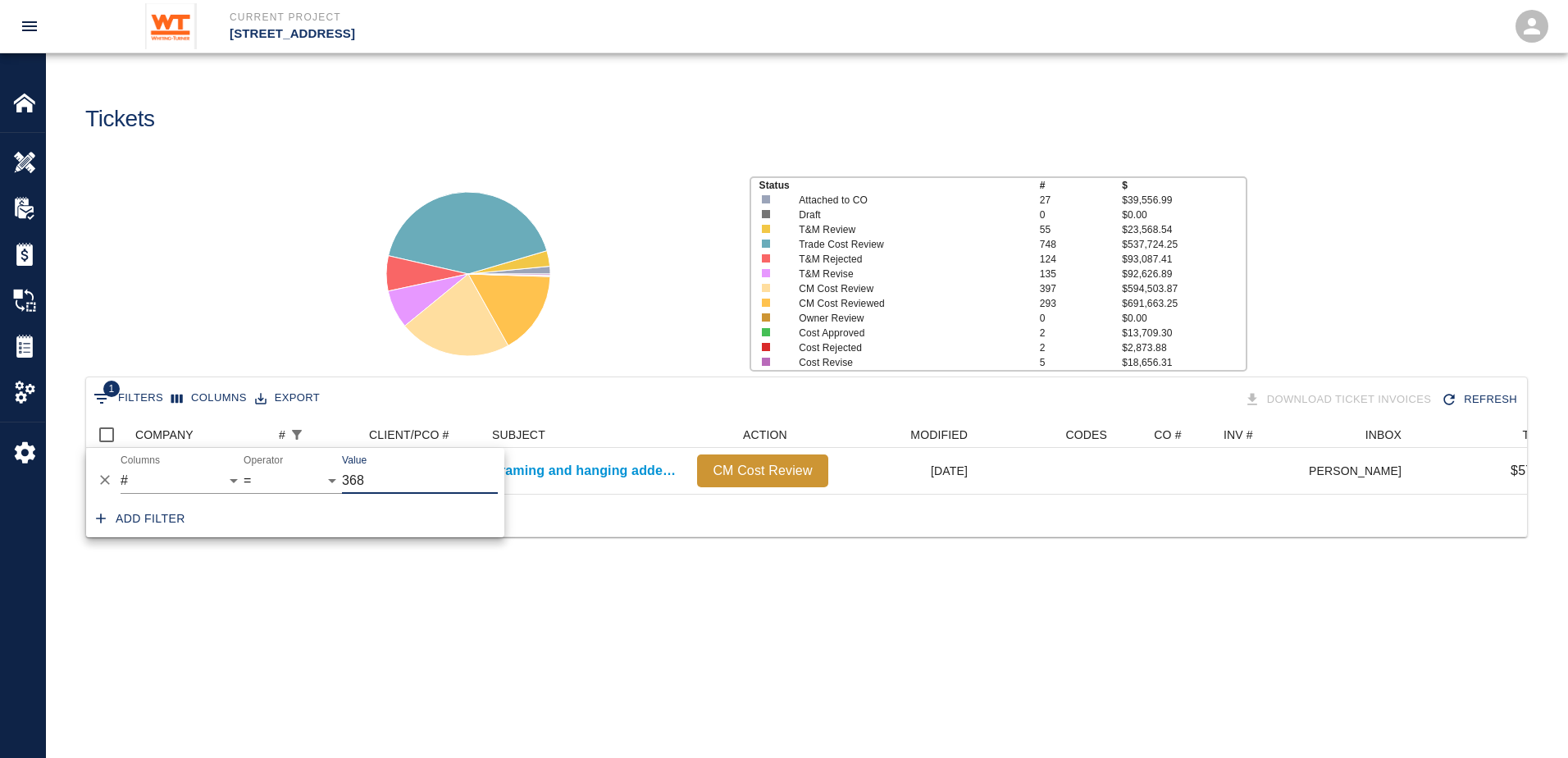
click at [633, 629] on main "Tickets Status # $ Attached to CO 27 $39,556.99 Draft 0 $0.00 T&M Review 55 $23…" at bounding box center [807, 379] width 1522 height 758
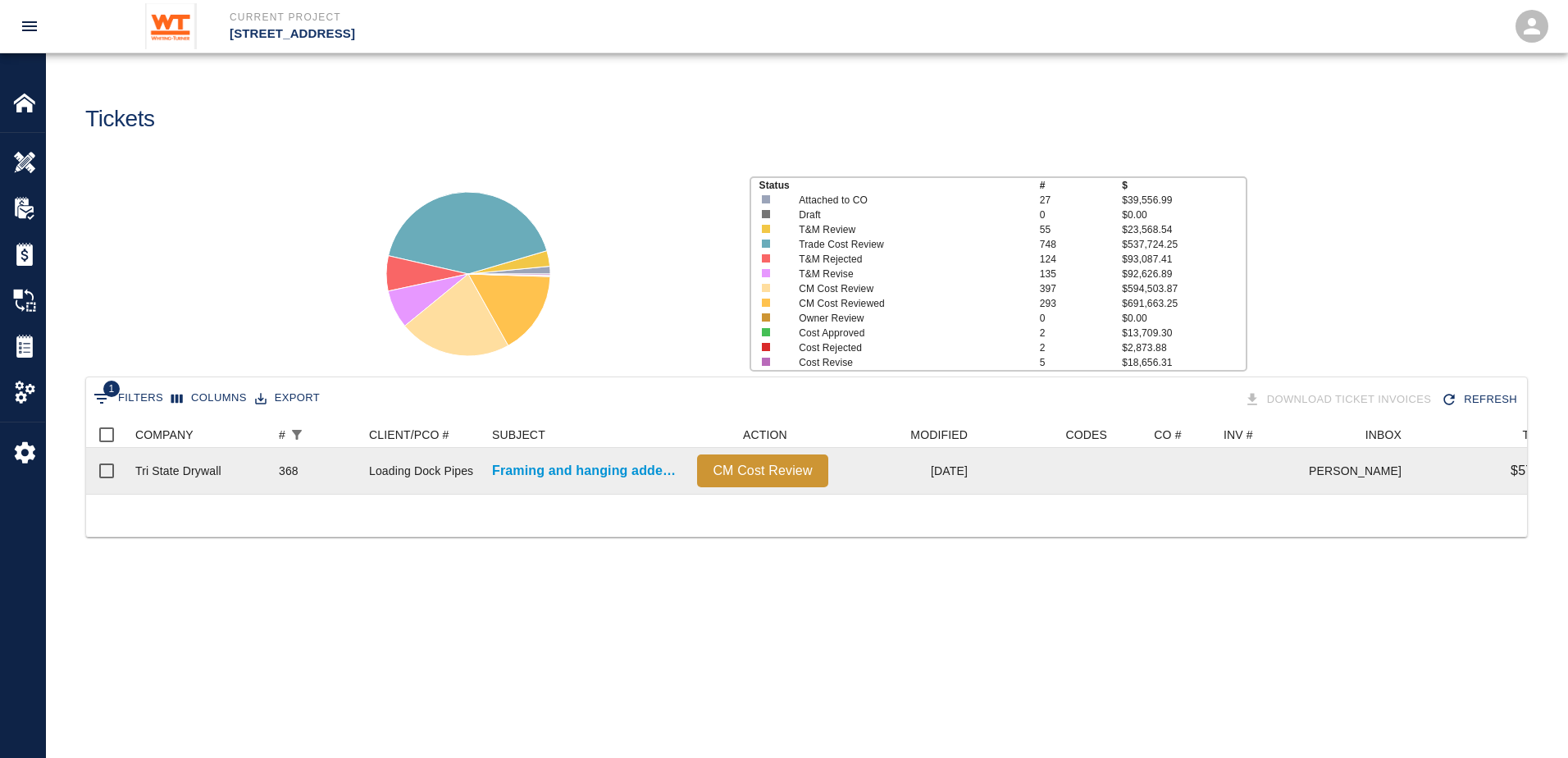
click at [463, 470] on div "Loading Dock Pipes" at bounding box center [421, 470] width 104 height 16
click at [581, 469] on p "Framing and hanging added bulkhead at loading dock ceiling to..." at bounding box center [586, 471] width 188 height 20
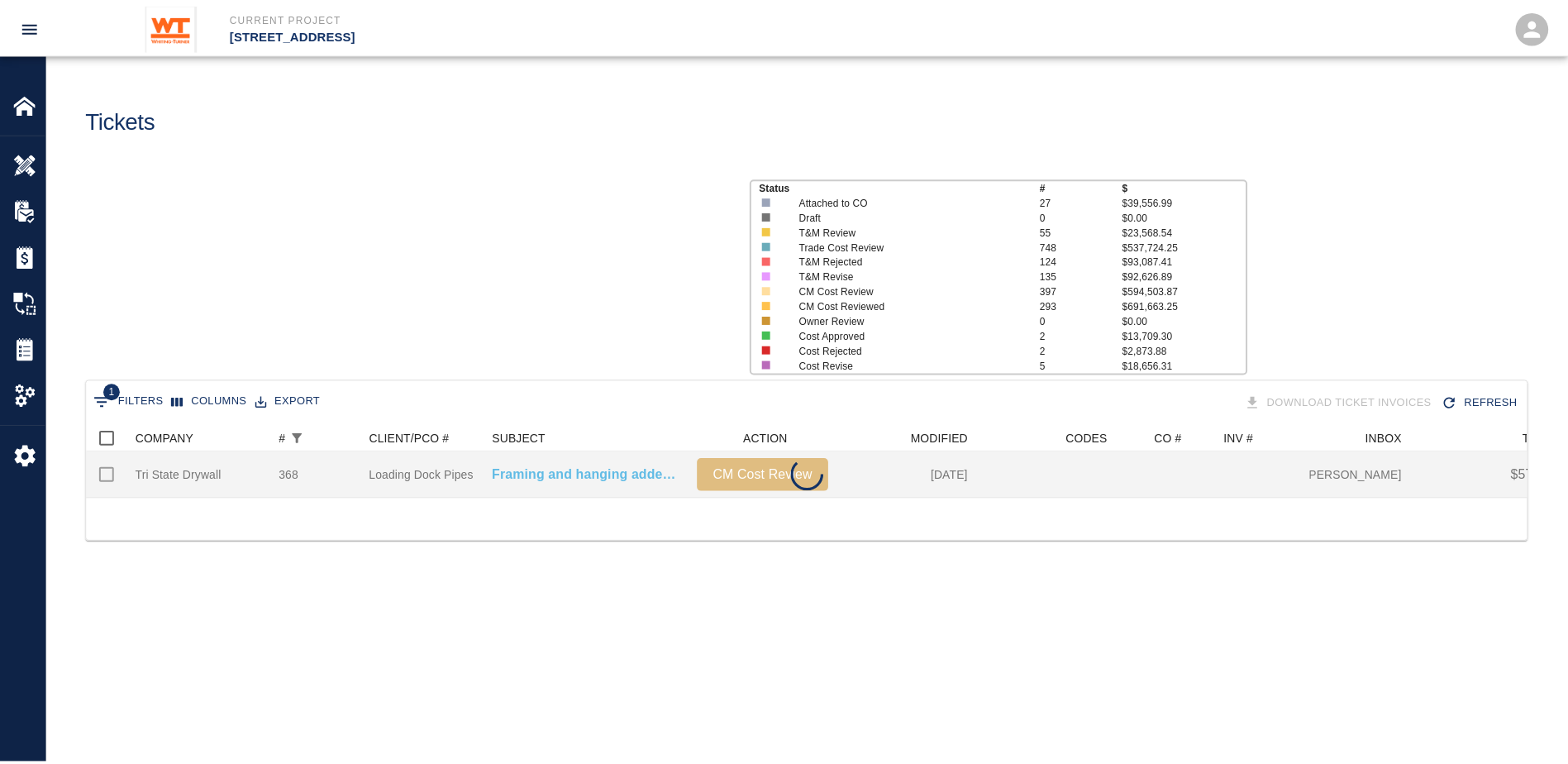
scroll to position [73, 1440]
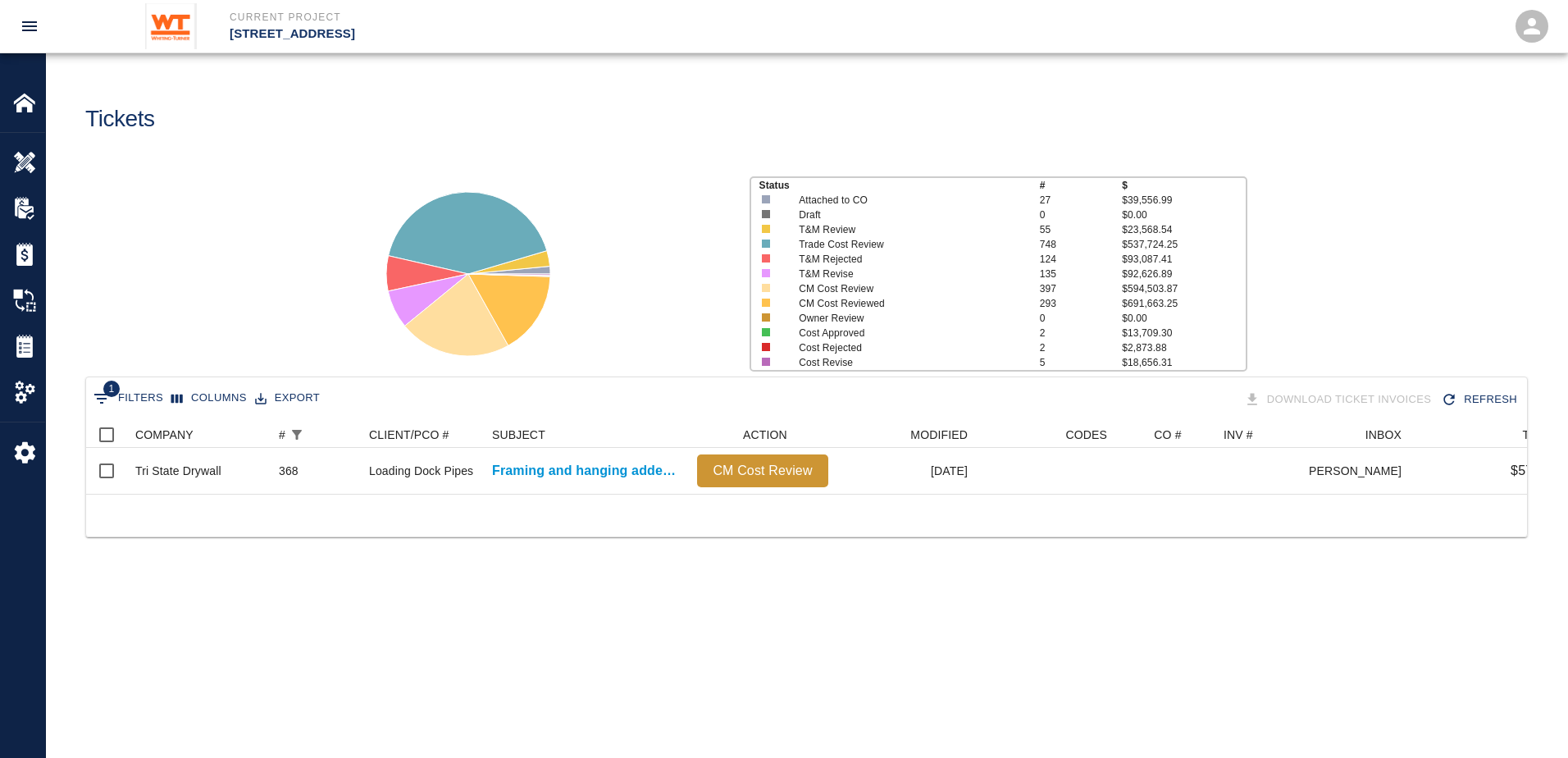
click at [140, 393] on button "1 Filters" at bounding box center [128, 399] width 78 height 26
select select "number"
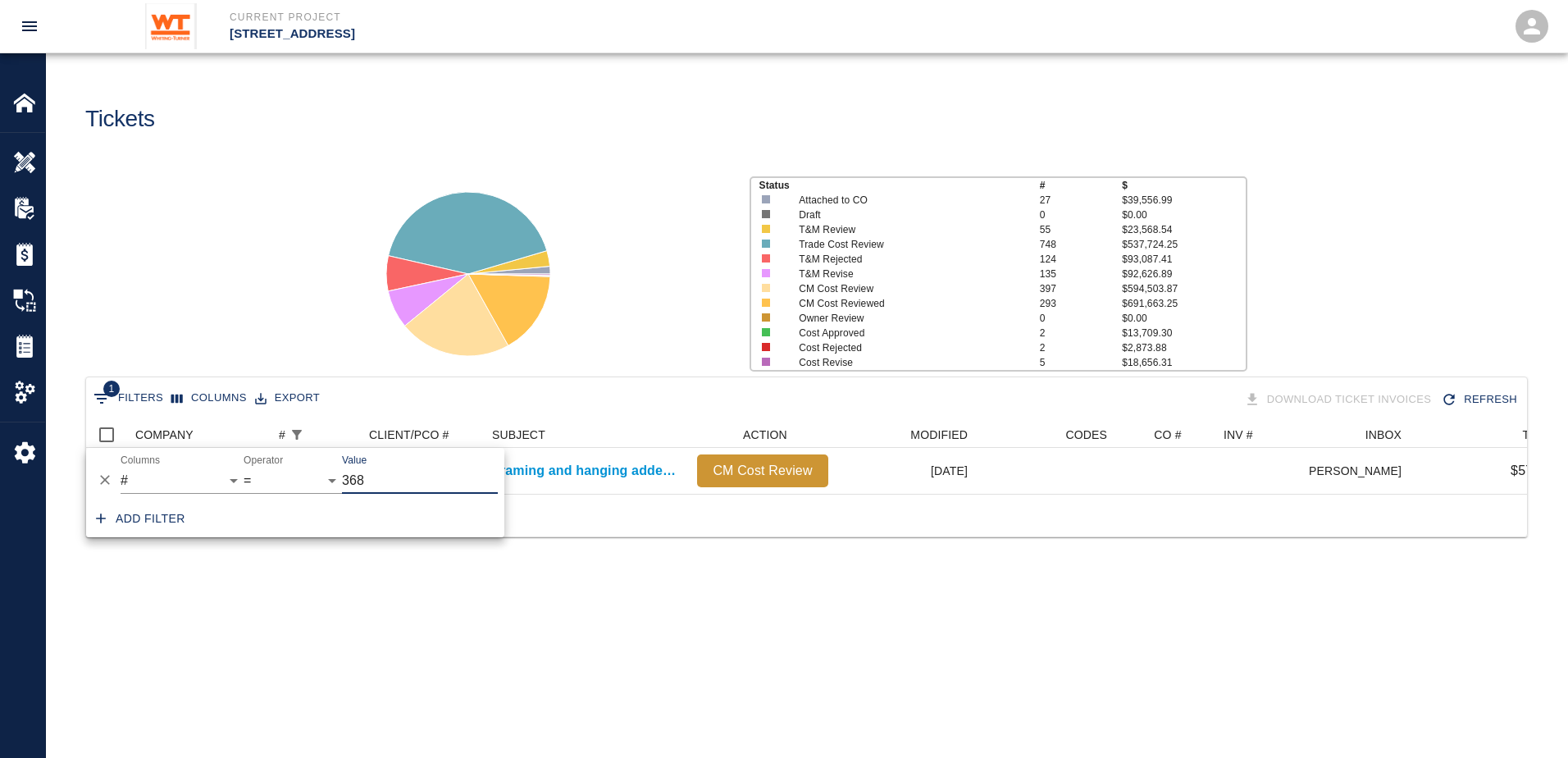
click at [408, 491] on input "368" at bounding box center [420, 481] width 156 height 26
type input "3"
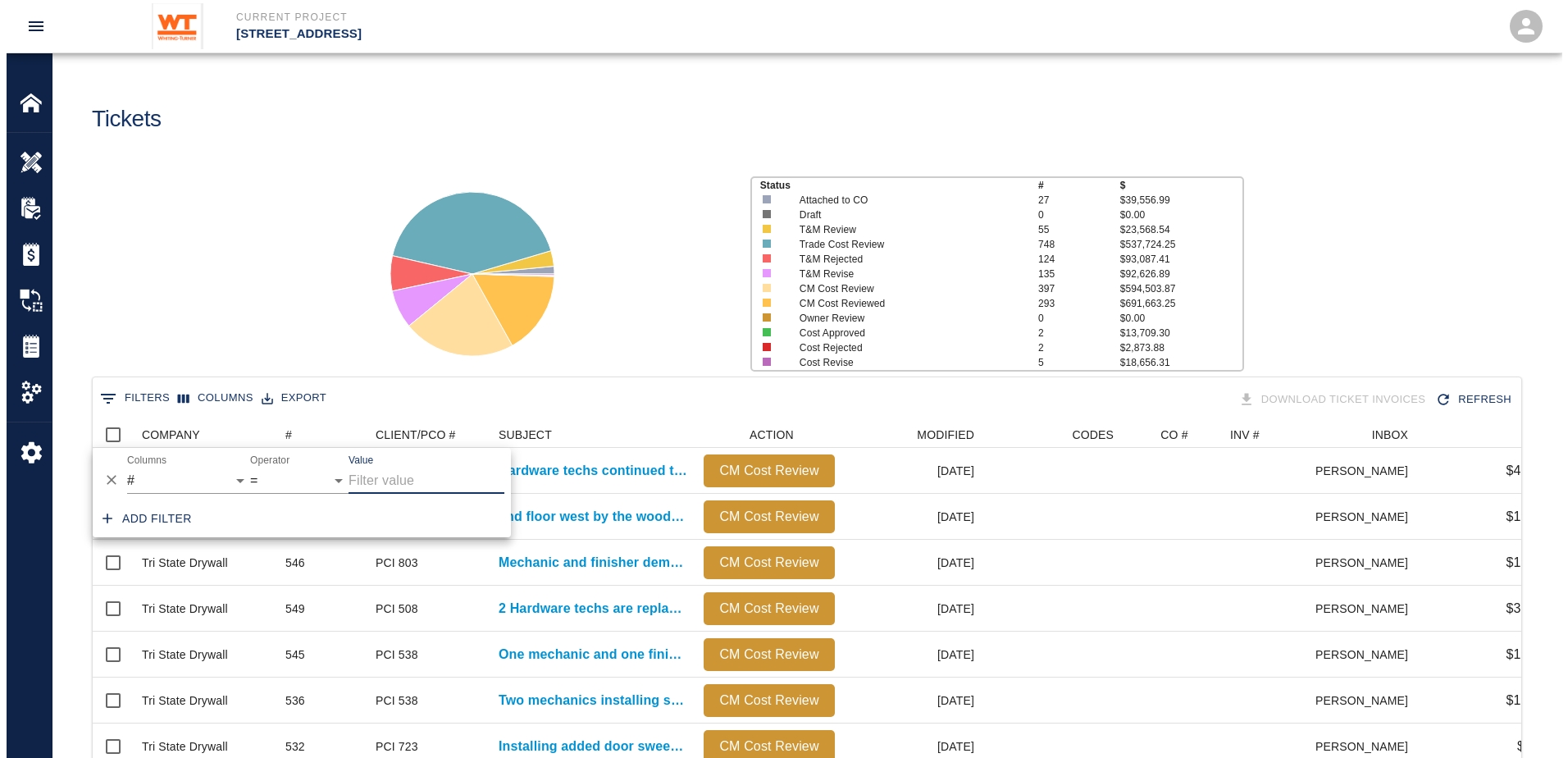
scroll to position [945, 1416]
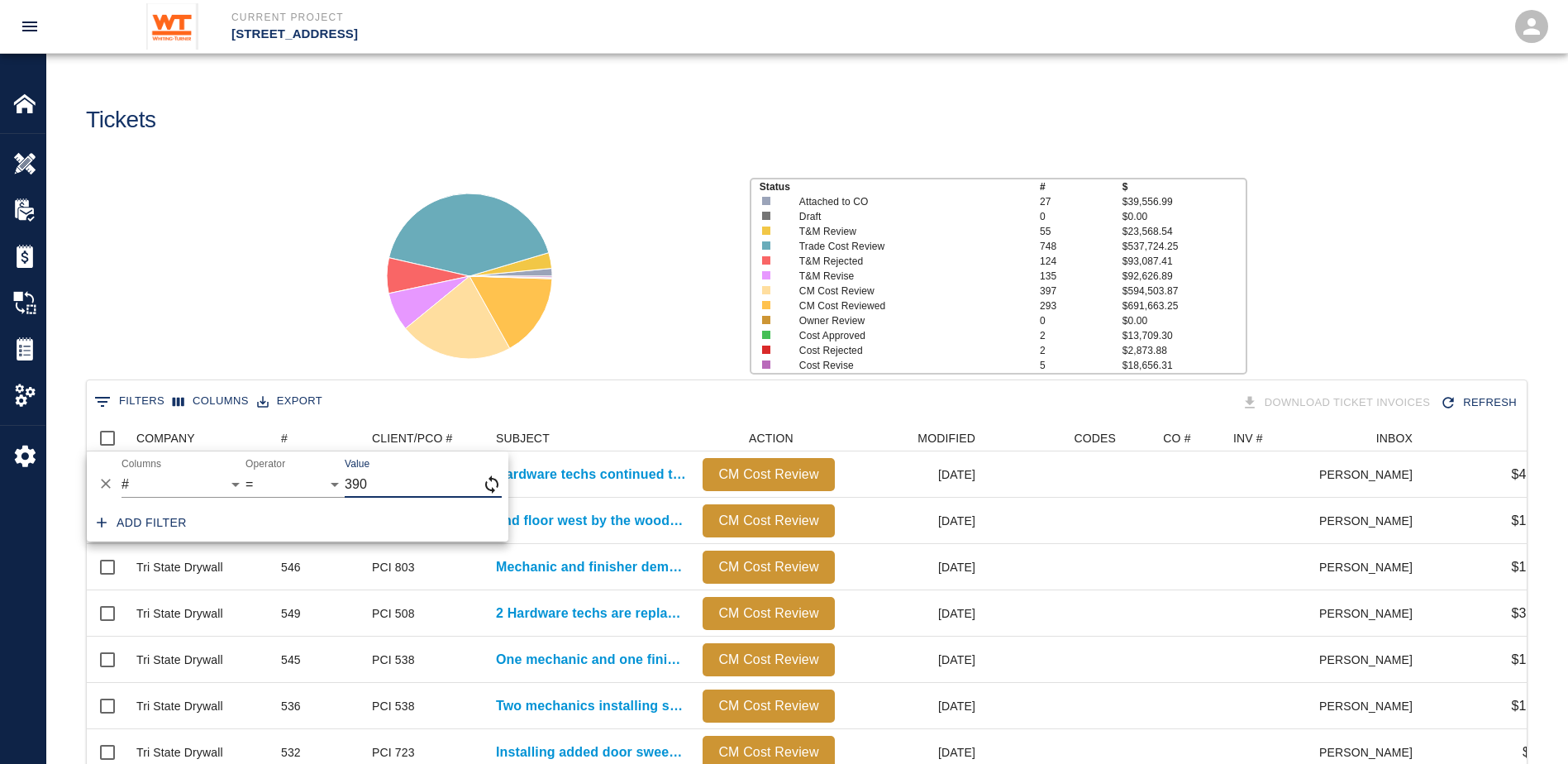
type input "390"
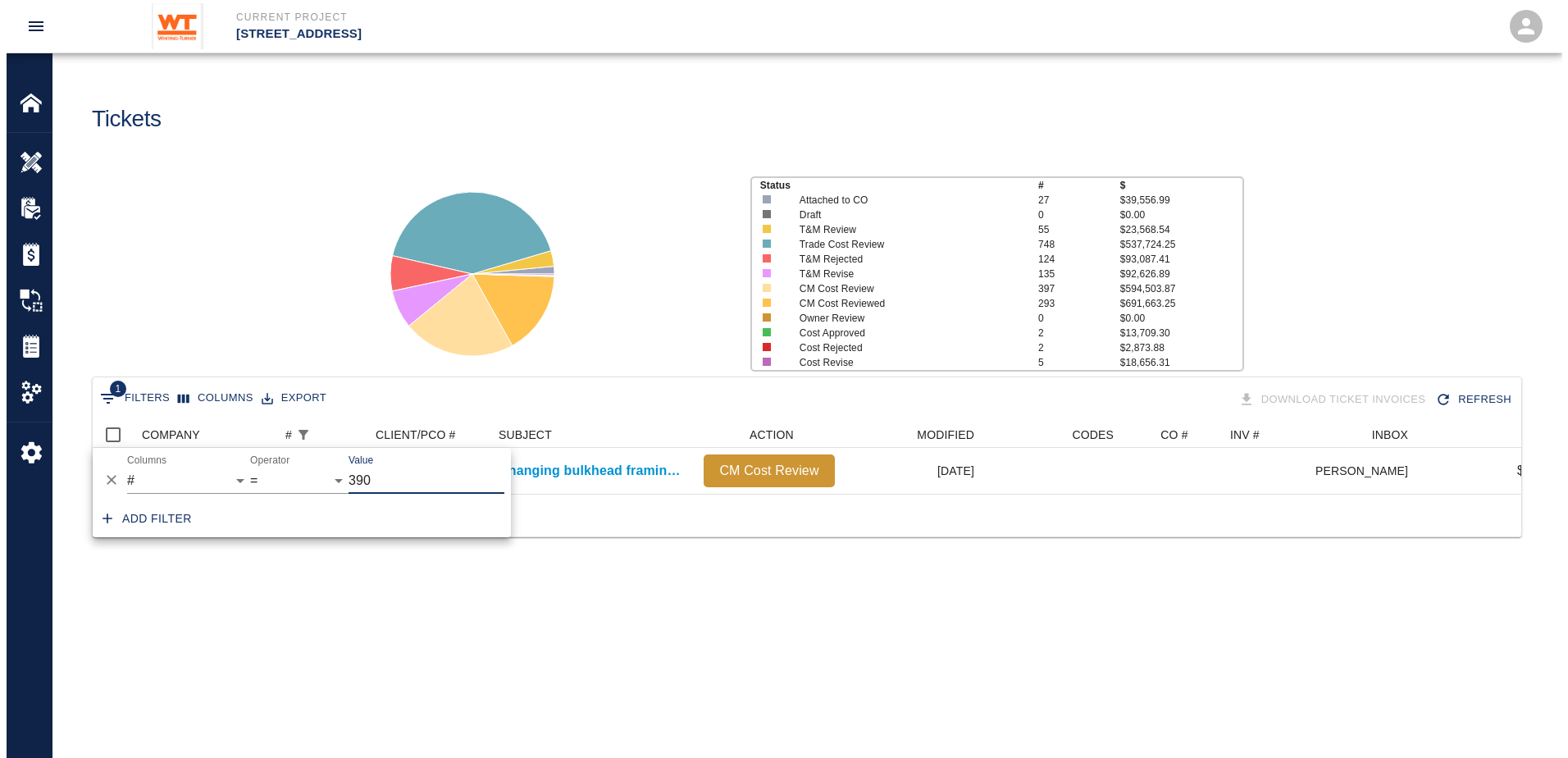
scroll to position [13, 13]
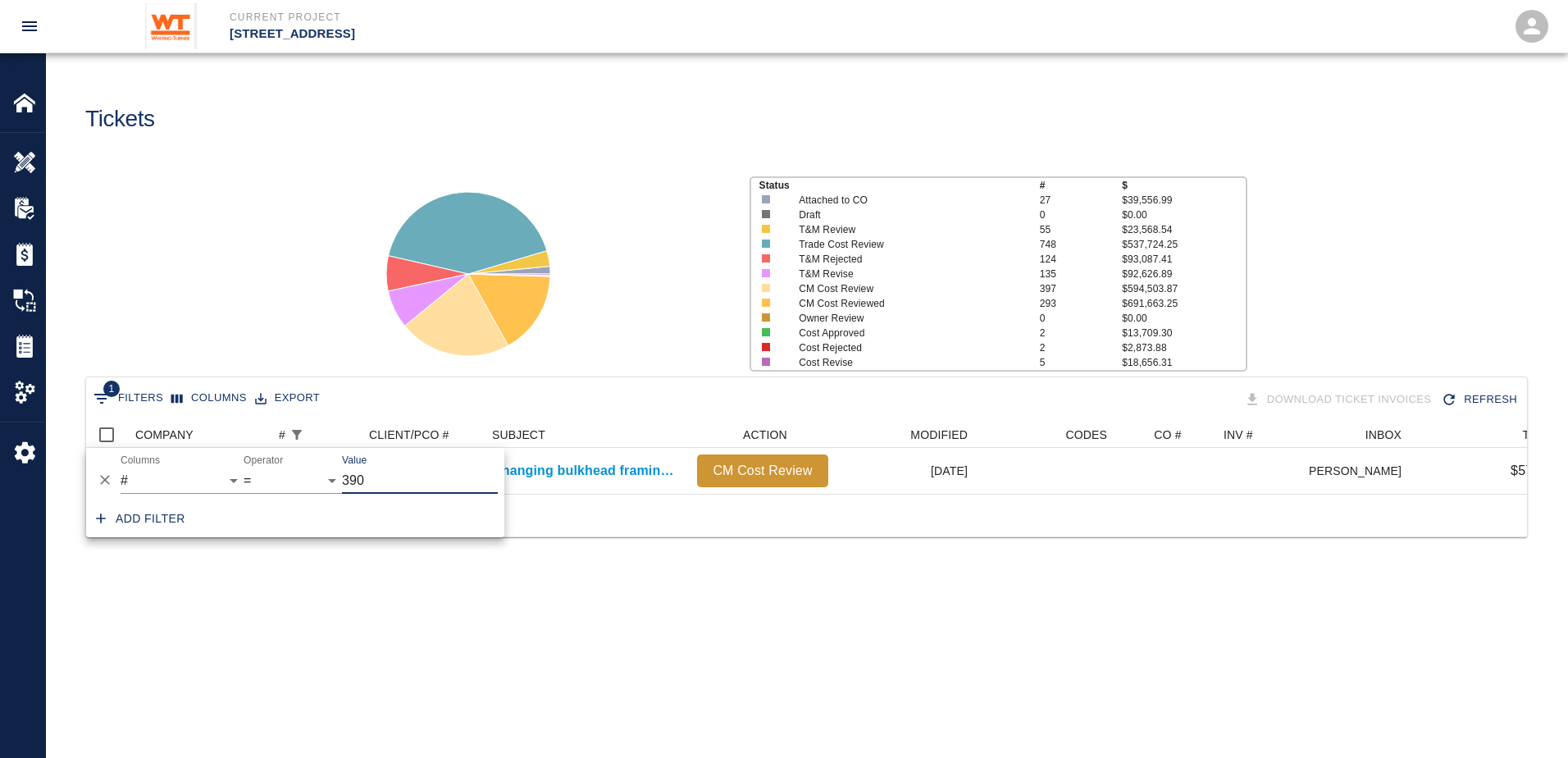
click at [487, 568] on div "1 Filters Columns Export Download Ticket Invoices Refresh COMPANY # CLIENT/PCO …" at bounding box center [807, 477] width 1522 height 202
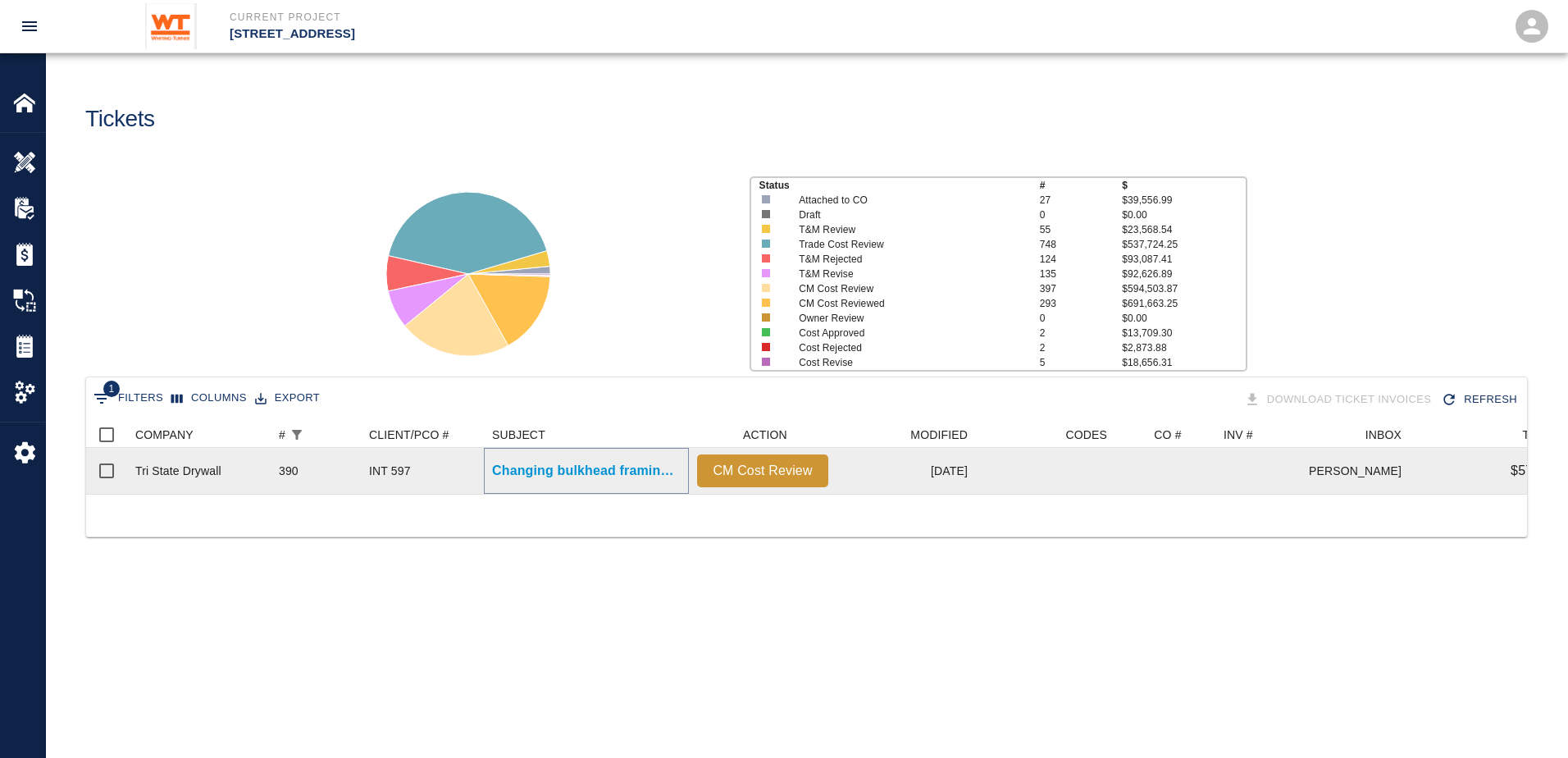
click at [524, 474] on p "Changing bulkhead framing in studio B1 to move closer to..." at bounding box center [586, 471] width 188 height 20
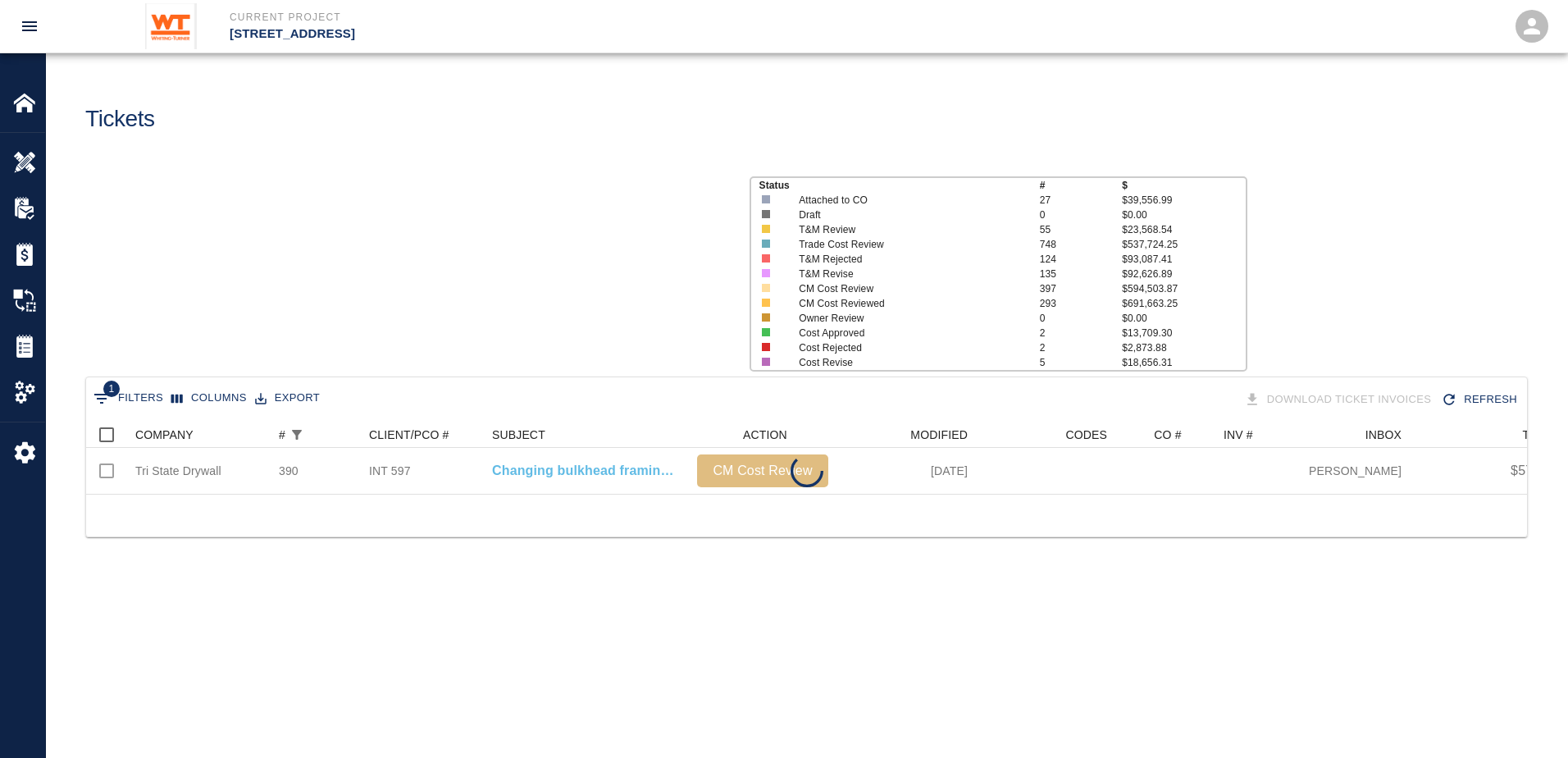
scroll to position [73, 1429]
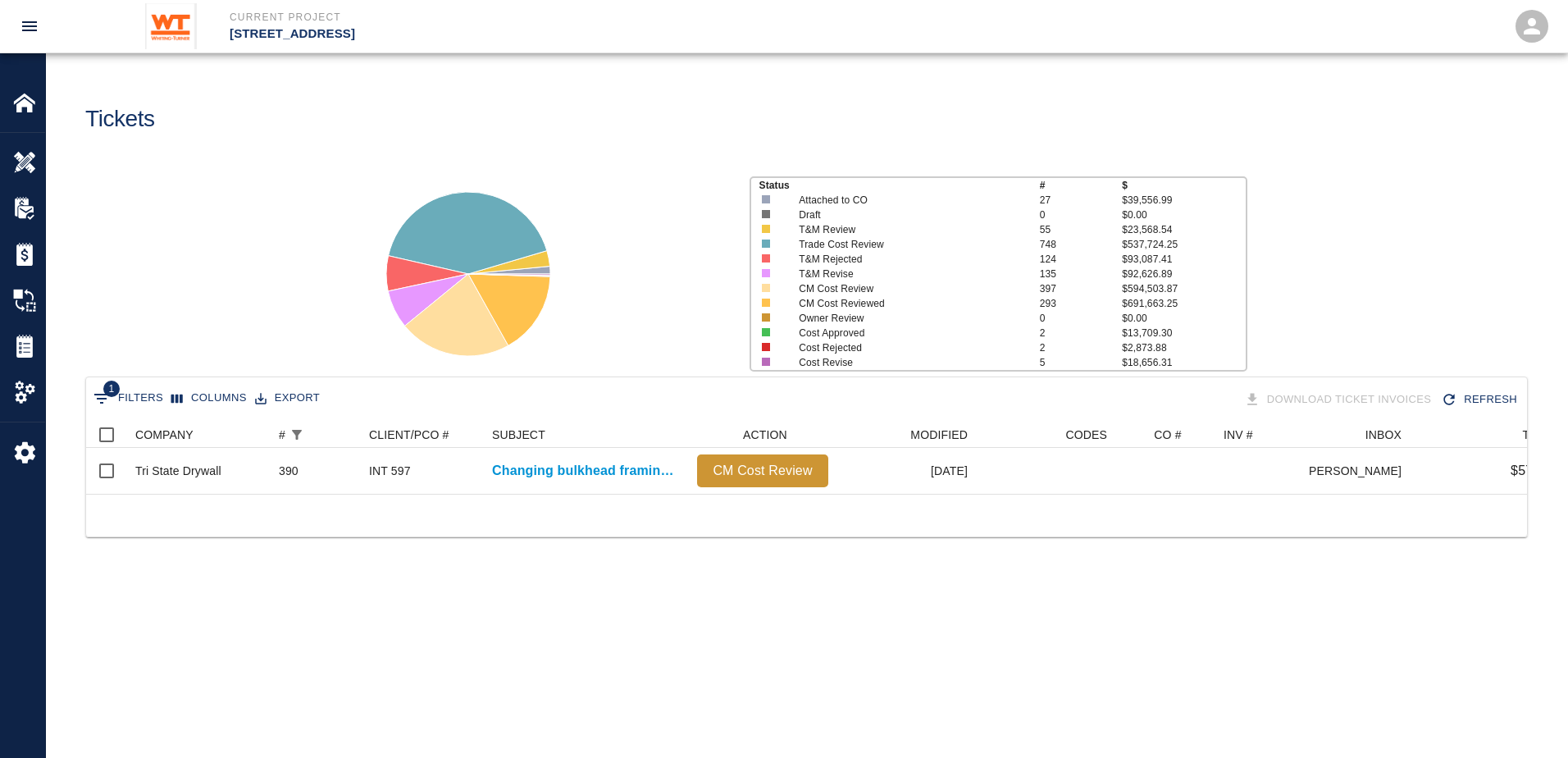
click at [117, 394] on span "1" at bounding box center [111, 388] width 16 height 16
select select "number"
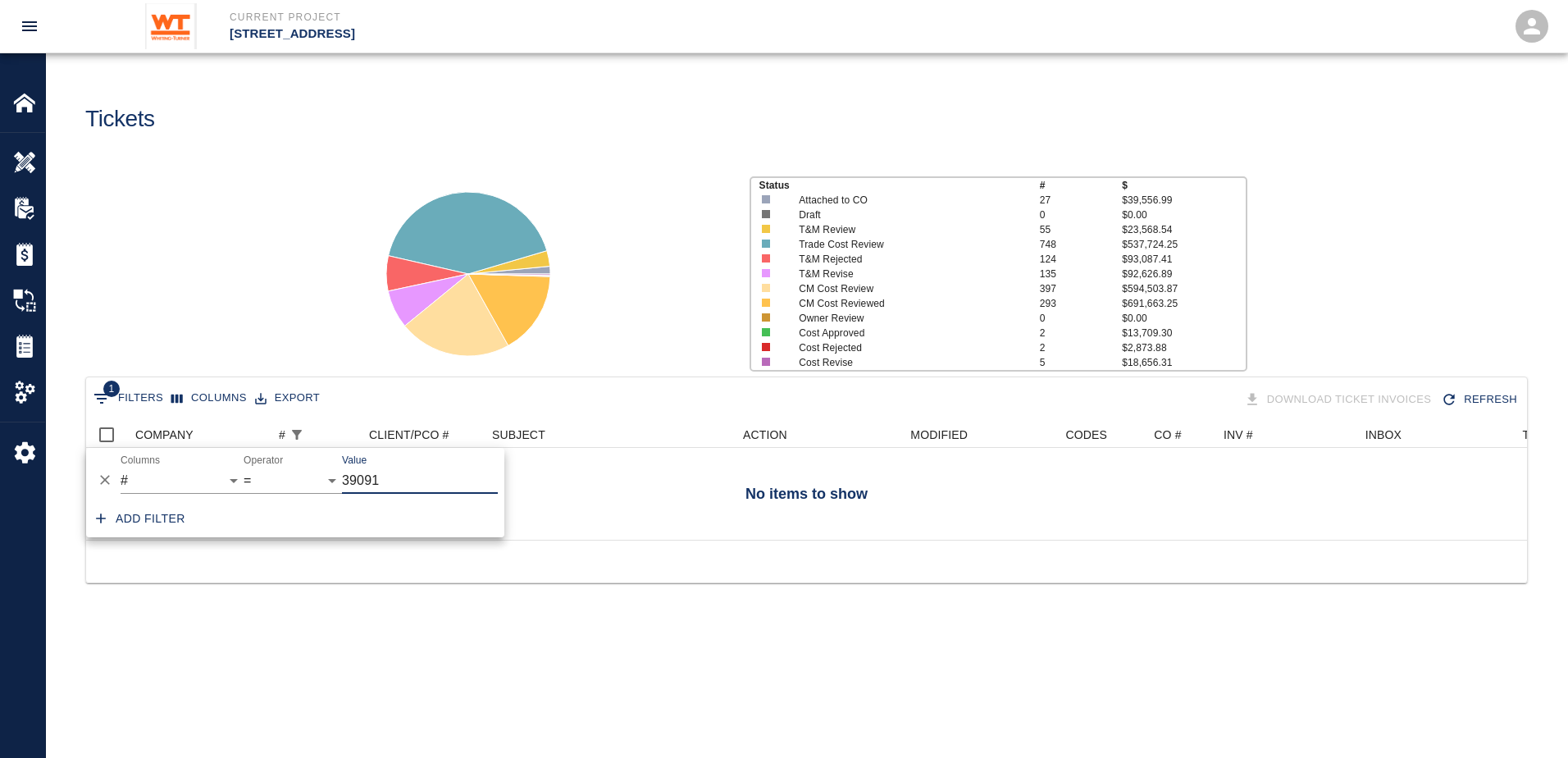
scroll to position [118, 1429]
type input "391"
click at [472, 569] on div "1 Filters Columns Export Download Ticket Invoices Refresh COMPANY # CLIENT/PCO …" at bounding box center [807, 477] width 1522 height 202
